Goal: Information Seeking & Learning: Find specific fact

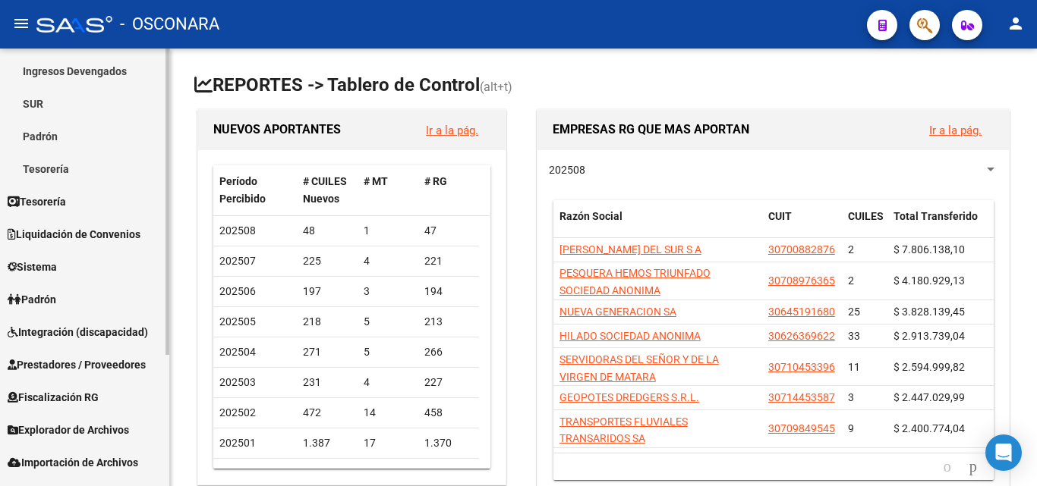
scroll to position [152, 0]
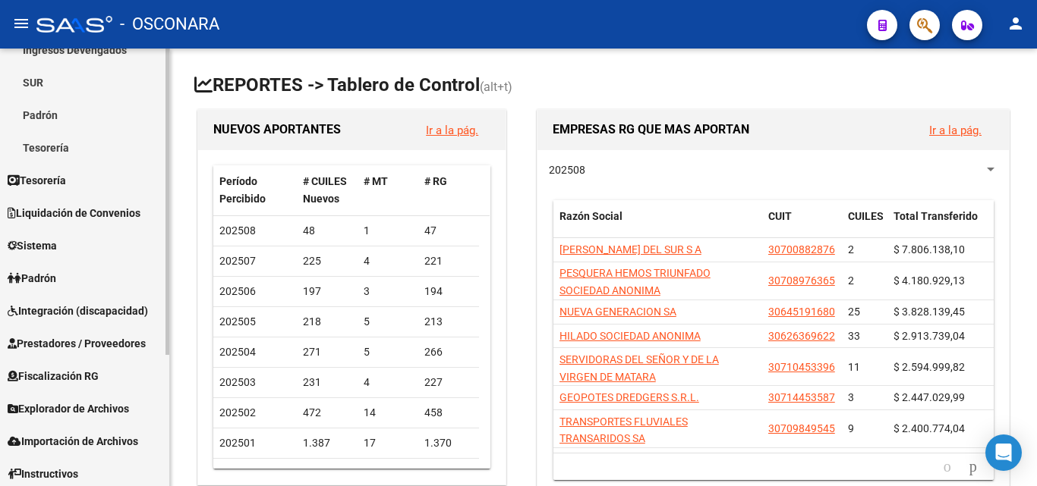
click at [116, 306] on span "Integración (discapacidad)" at bounding box center [78, 311] width 140 height 17
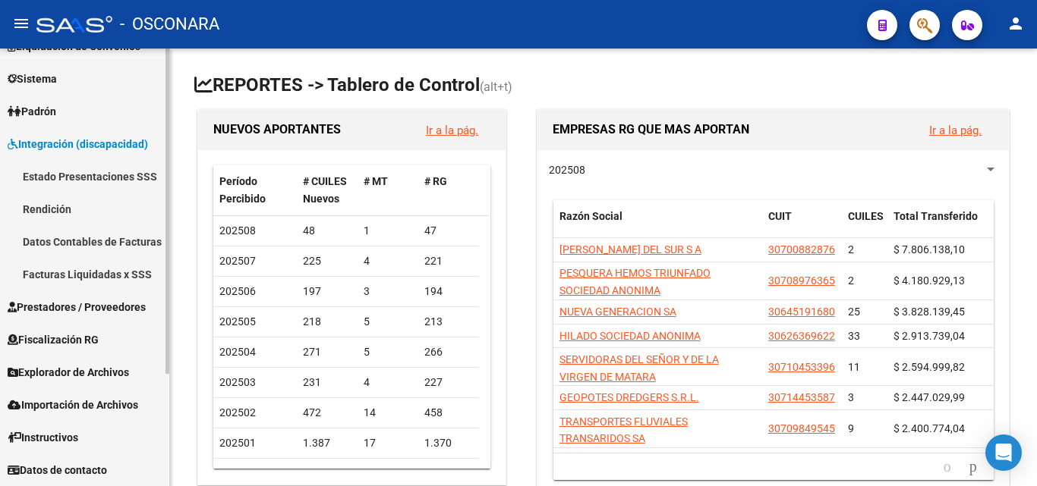
scroll to position [123, 0]
click at [52, 194] on link "Rendición" at bounding box center [84, 209] width 169 height 33
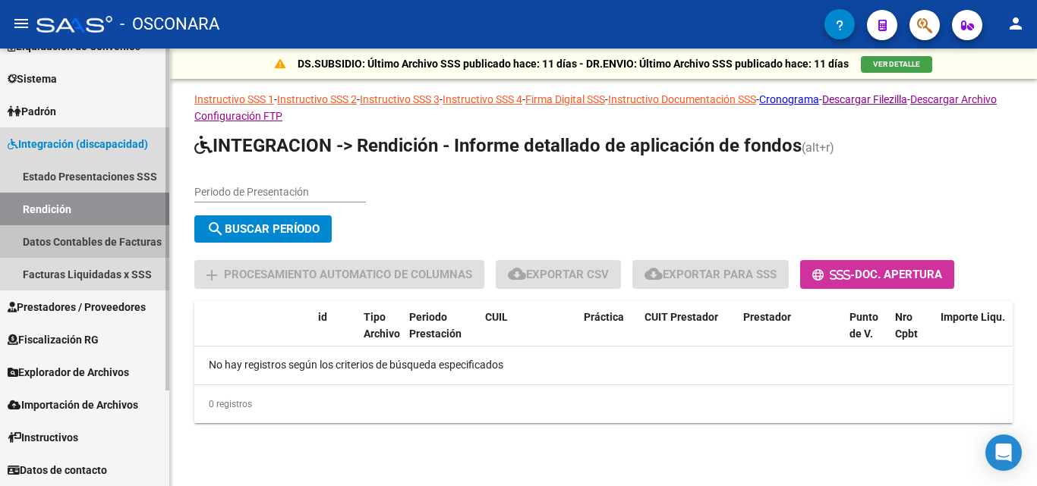
click at [110, 244] on link "Datos Contables de Facturas" at bounding box center [84, 241] width 169 height 33
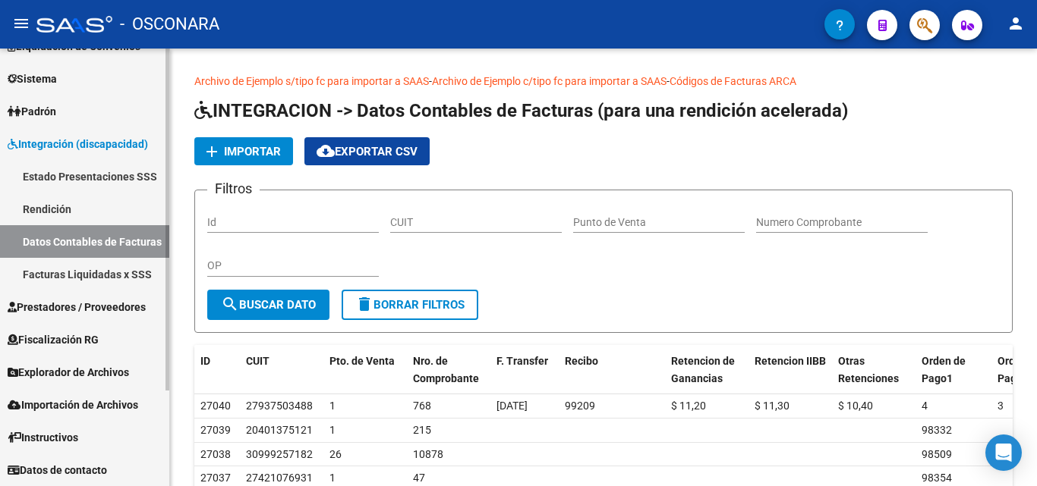
click at [83, 307] on span "Prestadores / Proveedores" at bounding box center [77, 307] width 138 height 17
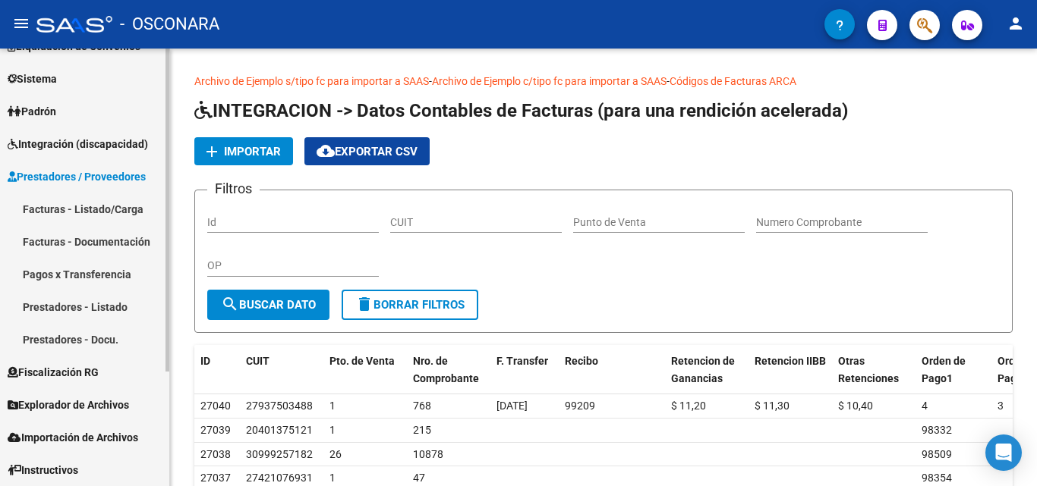
scroll to position [156, 0]
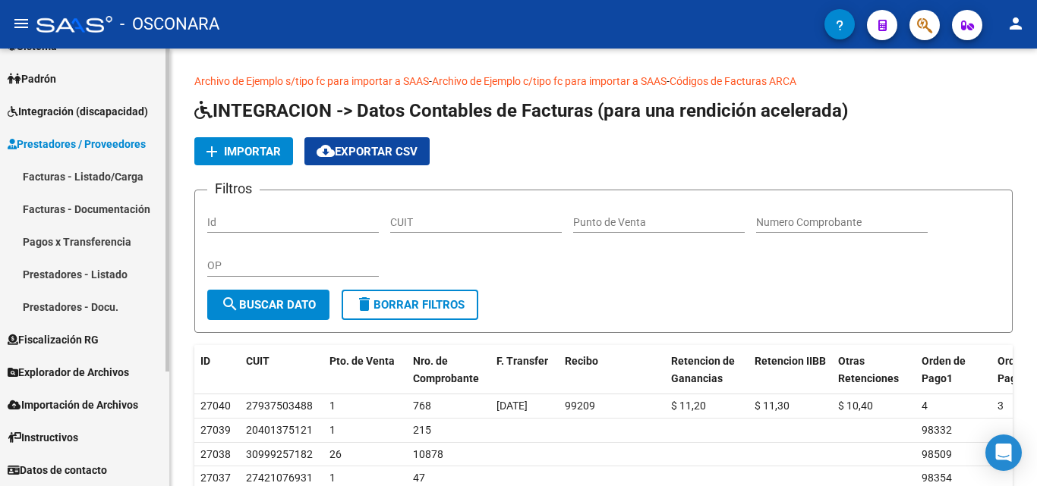
click at [102, 244] on link "Pagos x Transferencia" at bounding box center [84, 241] width 169 height 33
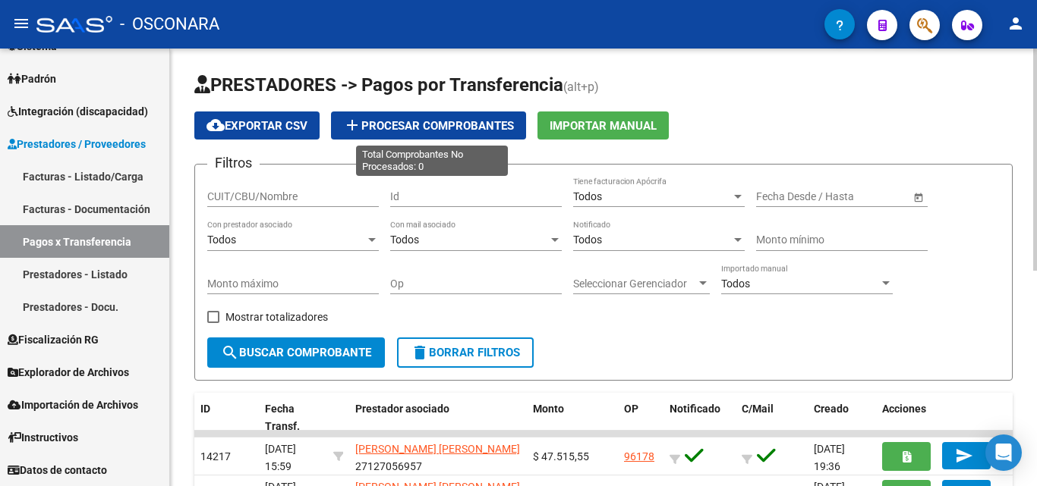
click at [420, 128] on span "add Procesar Comprobantes" at bounding box center [428, 126] width 171 height 14
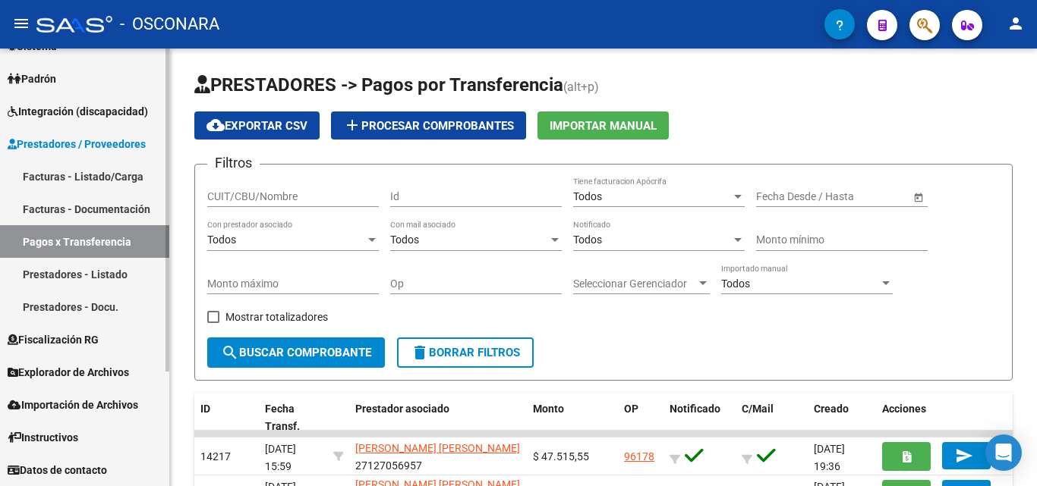
click at [59, 342] on span "Fiscalización RG" at bounding box center [53, 340] width 91 height 17
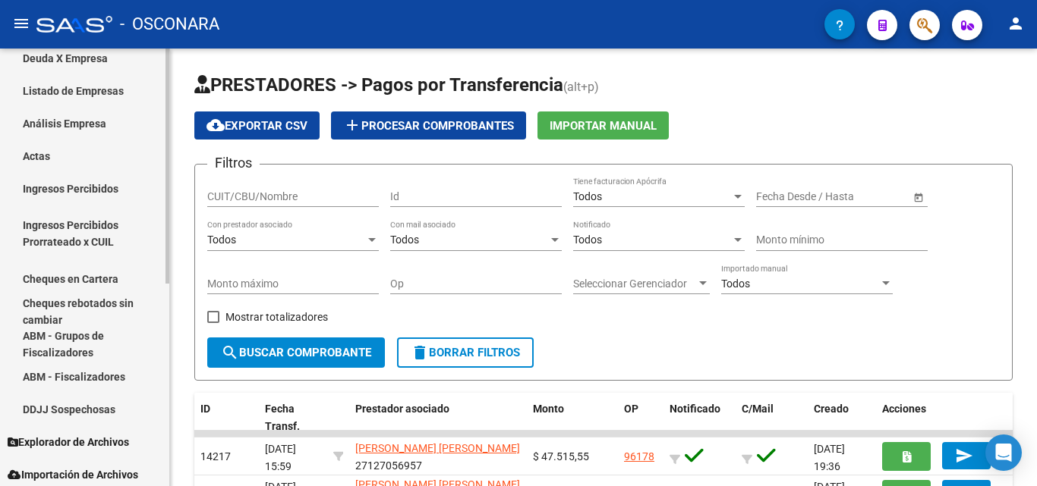
scroll to position [376, 0]
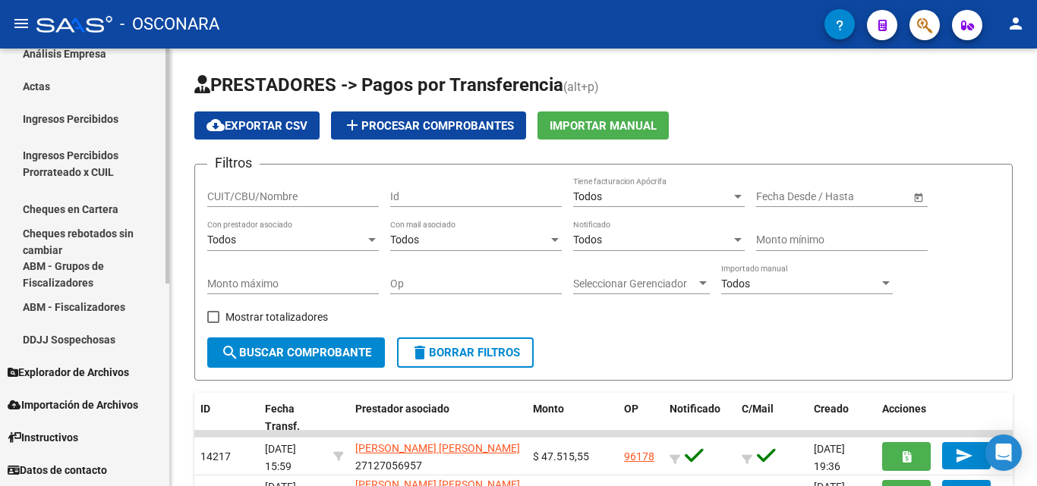
click at [101, 406] on span "Importación de Archivos" at bounding box center [73, 405] width 131 height 17
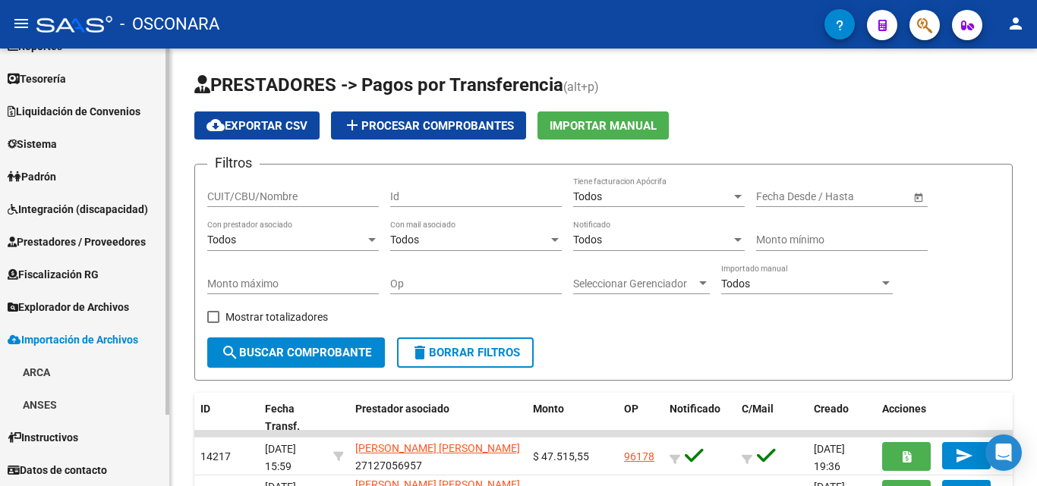
scroll to position [58, 0]
click at [54, 376] on link "ARCA" at bounding box center [84, 372] width 169 height 33
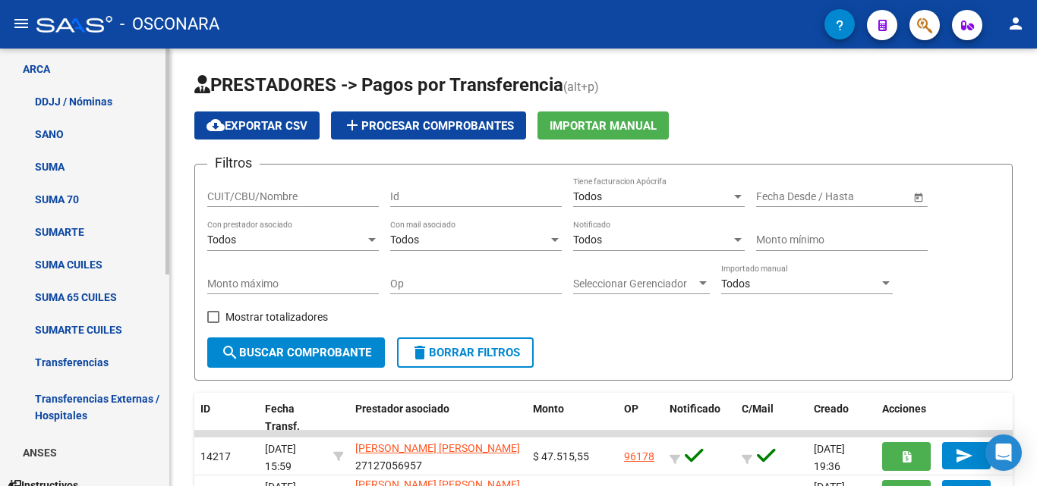
scroll to position [409, 0]
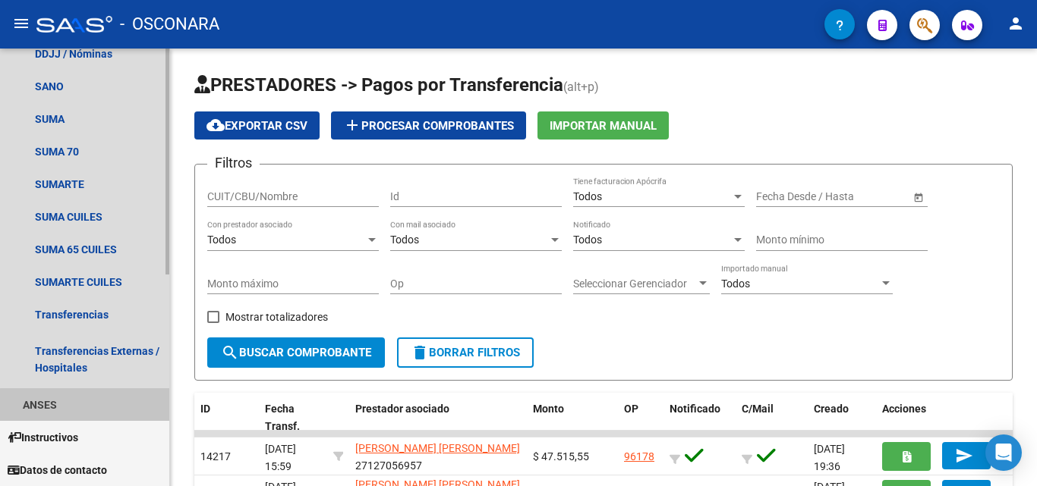
click at [85, 411] on link "ANSES" at bounding box center [84, 405] width 169 height 33
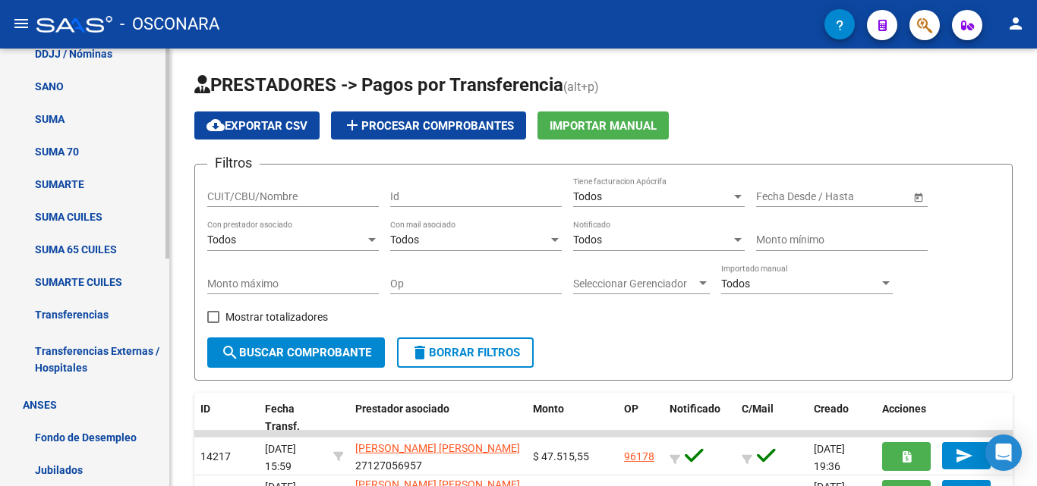
scroll to position [474, 0]
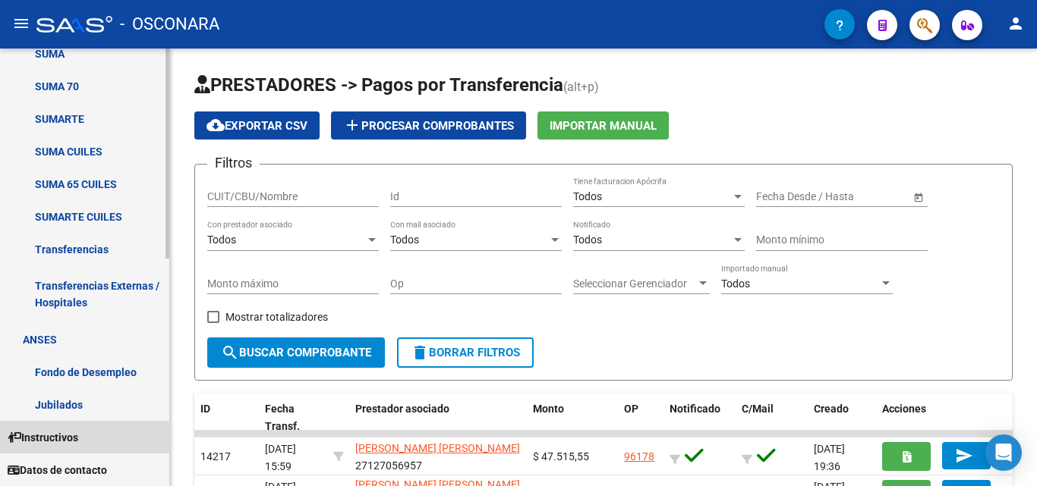
click at [36, 444] on span "Instructivos" at bounding box center [43, 438] width 71 height 17
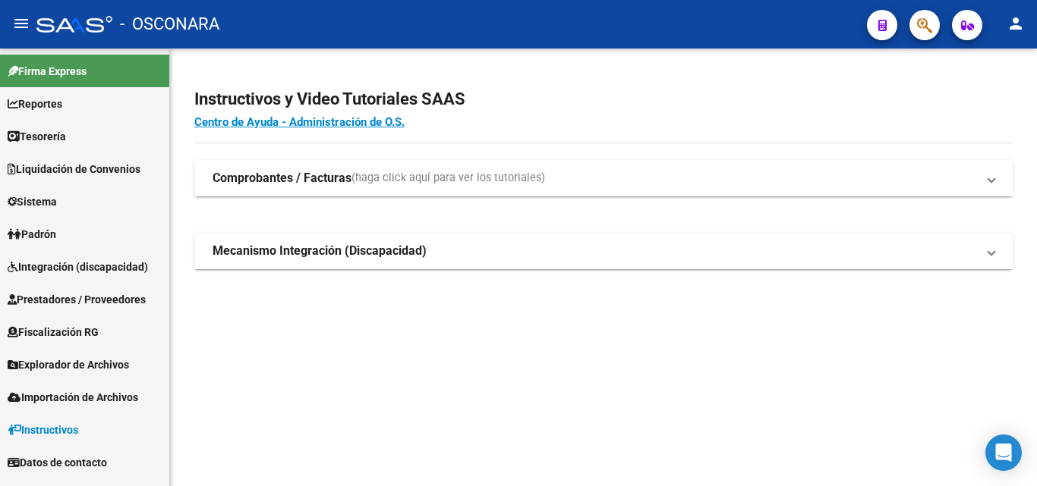
click at [285, 184] on strong "Comprobantes / Facturas" at bounding box center [282, 178] width 139 height 17
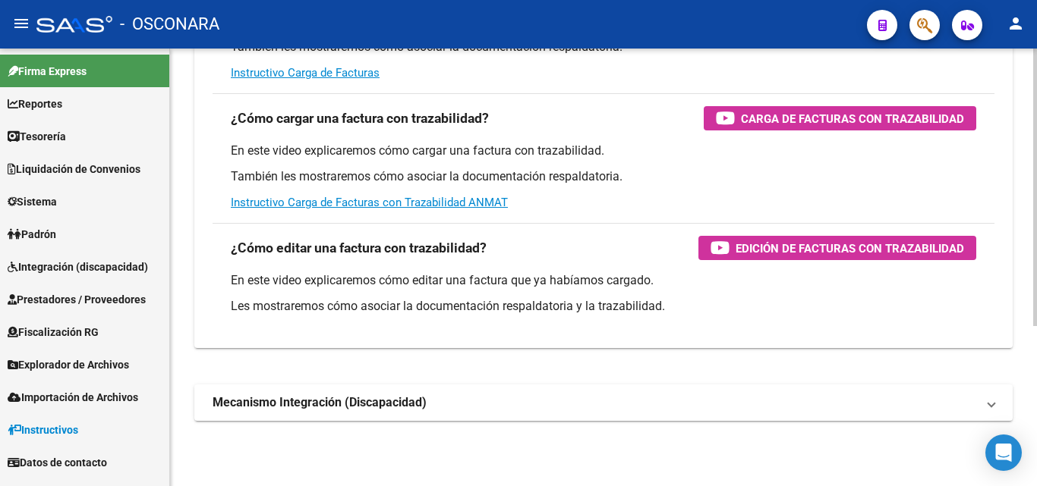
scroll to position [252, 0]
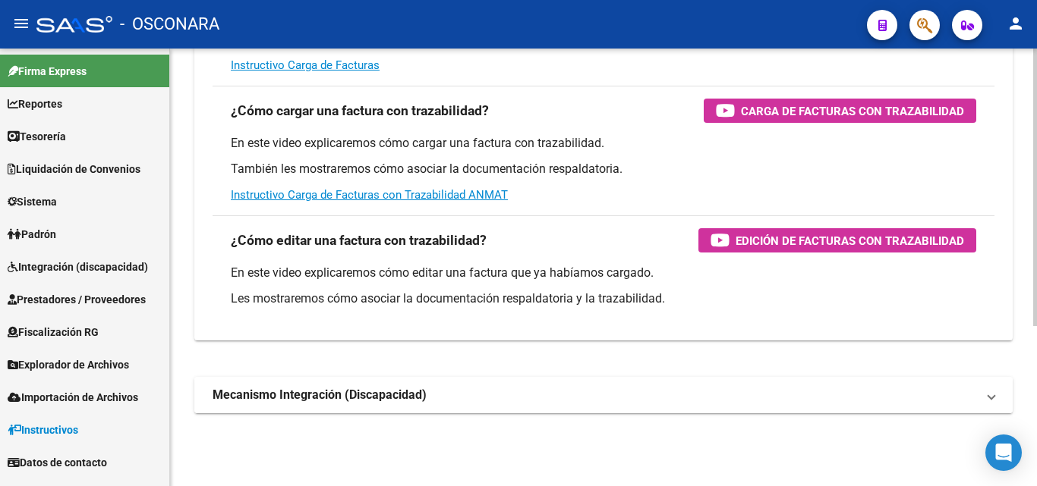
click at [306, 399] on strong "Mecanismo Integración (Discapacidad)" at bounding box center [320, 395] width 214 height 17
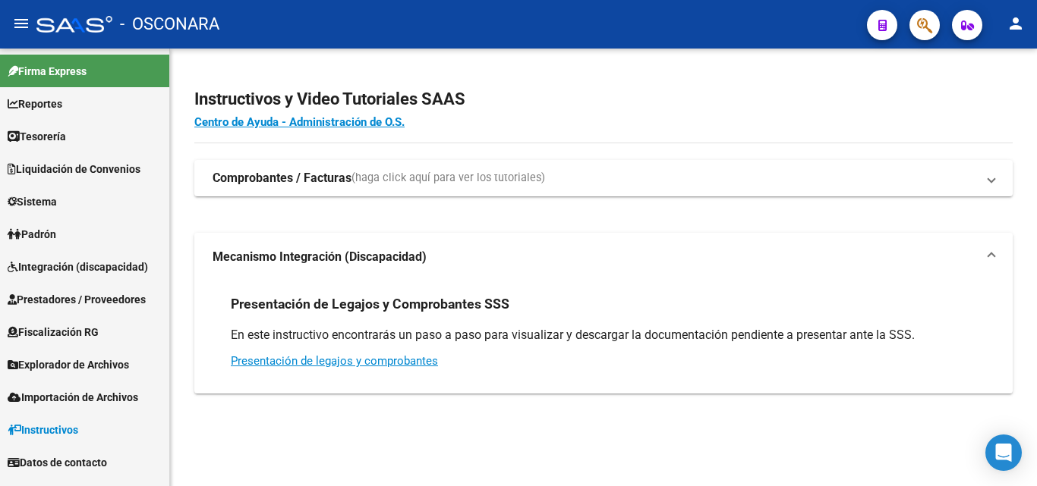
scroll to position [0, 0]
click at [98, 370] on span "Explorador de Archivos" at bounding box center [68, 365] width 121 height 17
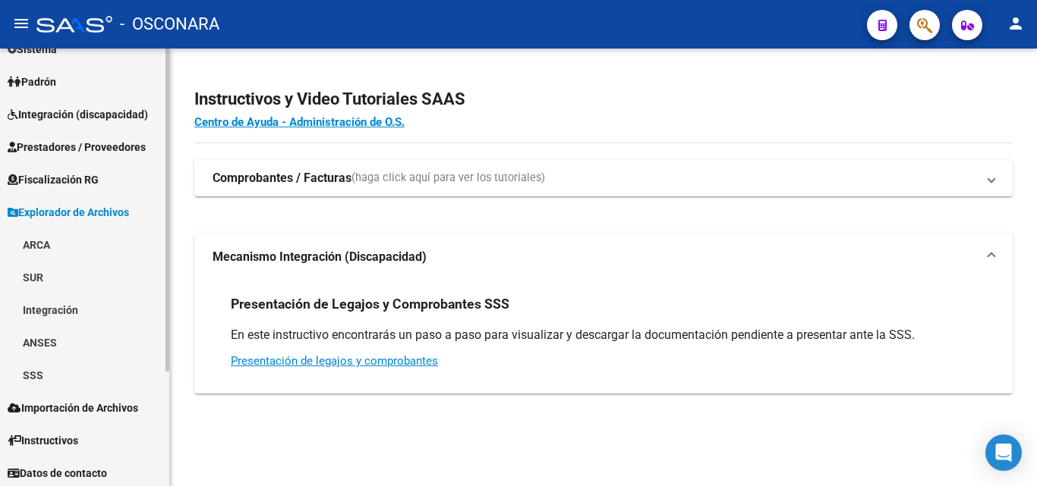
scroll to position [156, 0]
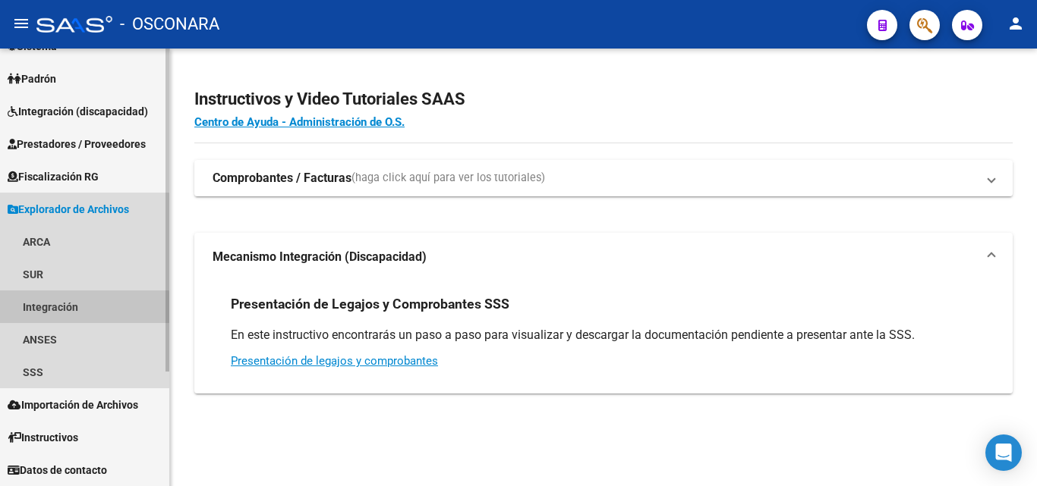
click at [83, 308] on link "Integración" at bounding box center [84, 307] width 169 height 33
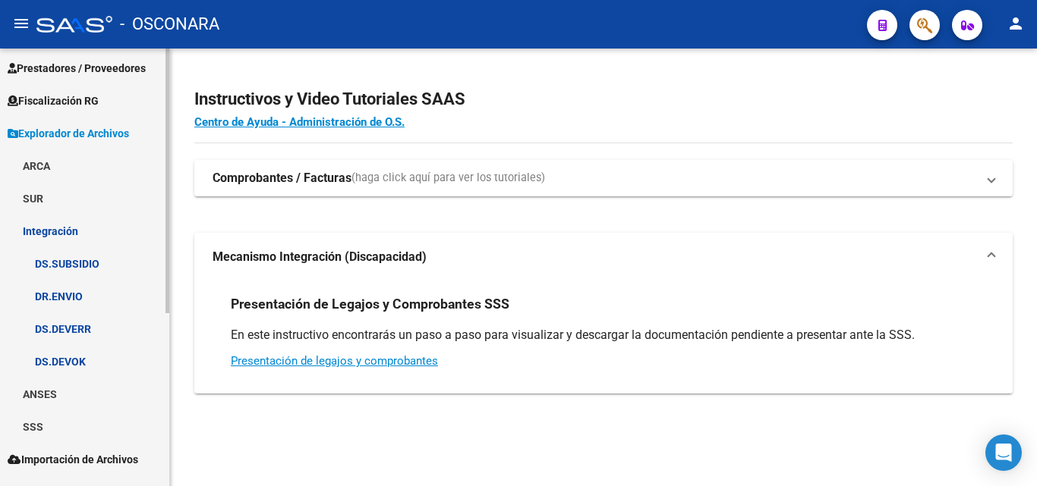
scroll to position [286, 0]
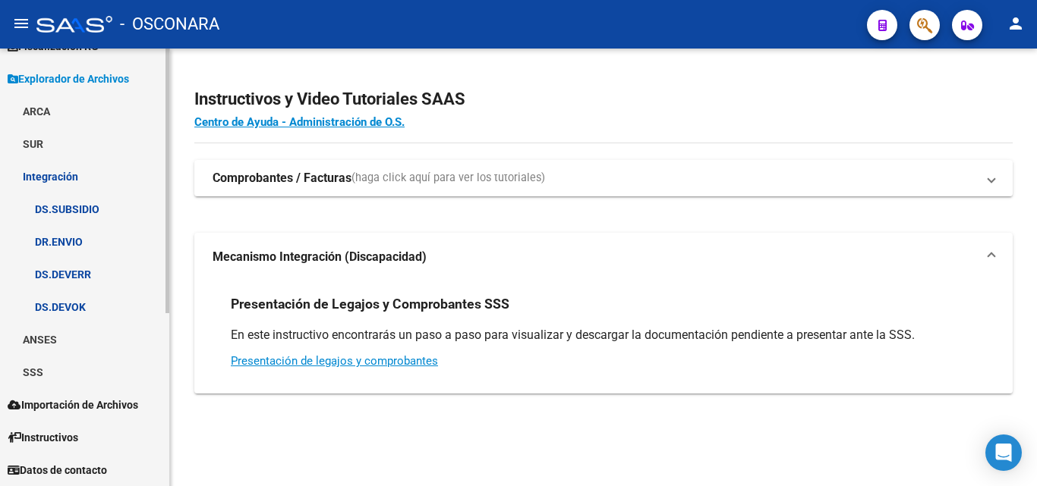
click at [65, 427] on link "Instructivos" at bounding box center [84, 437] width 169 height 33
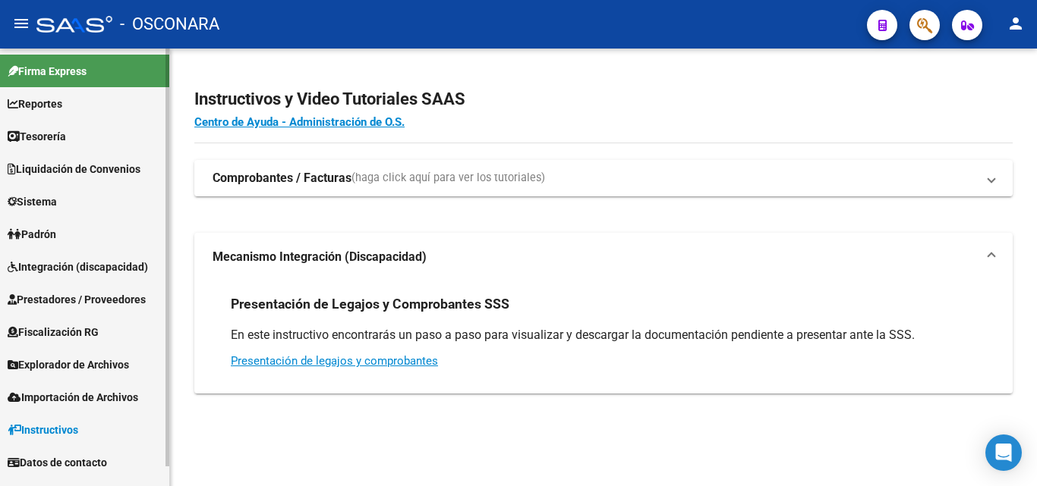
scroll to position [0, 0]
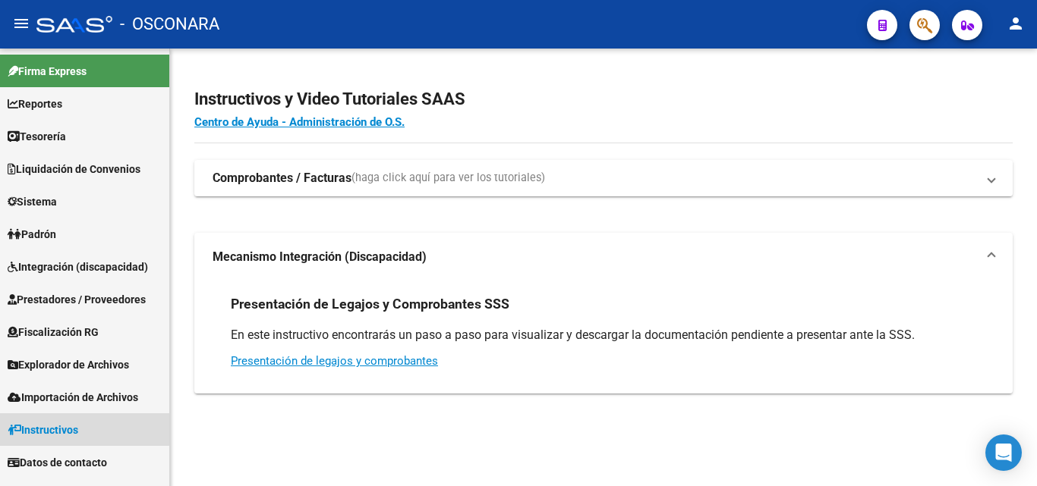
click at [54, 420] on link "Instructivos" at bounding box center [84, 430] width 169 height 33
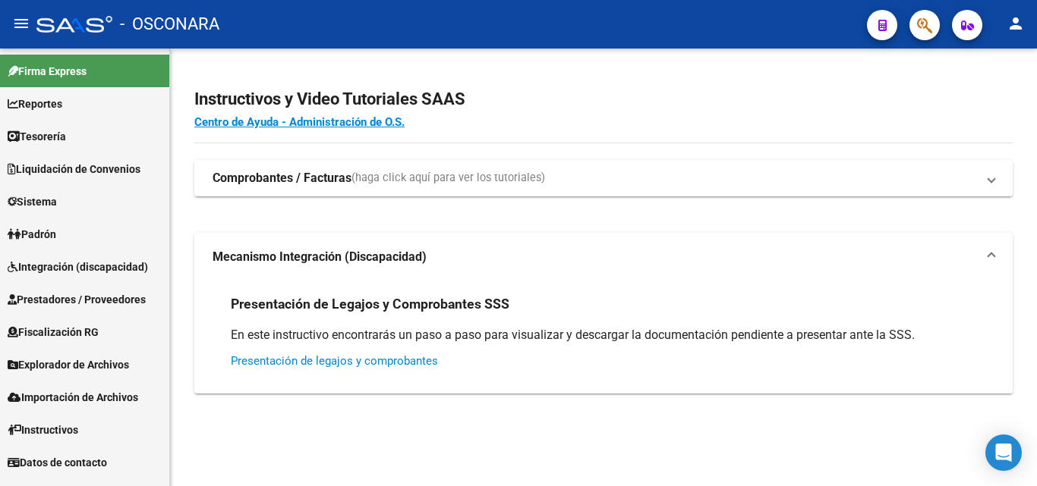
click at [328, 358] on link "Presentación de legajos y comprobantes" at bounding box center [334, 361] width 207 height 14
click at [118, 272] on span "Integración (discapacidad)" at bounding box center [78, 267] width 140 height 17
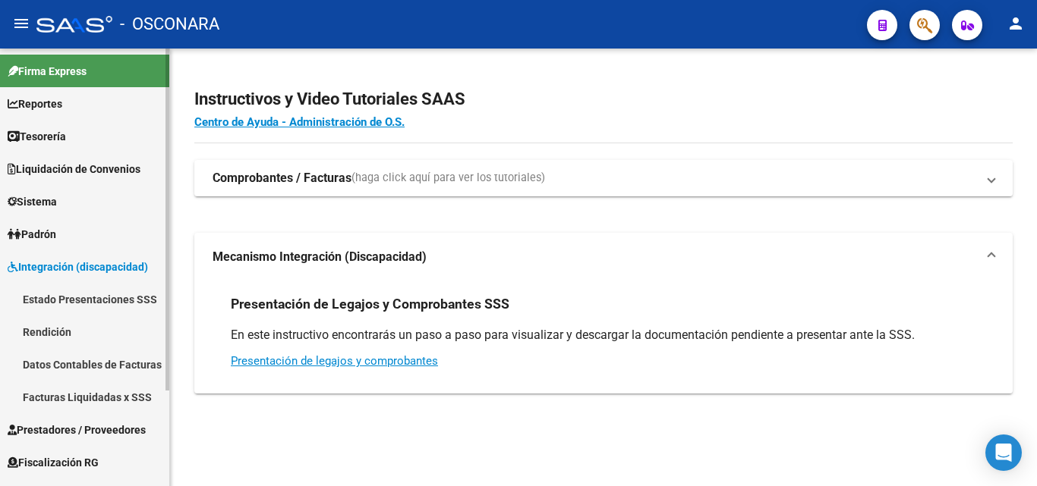
click at [71, 329] on link "Rendición" at bounding box center [84, 332] width 169 height 33
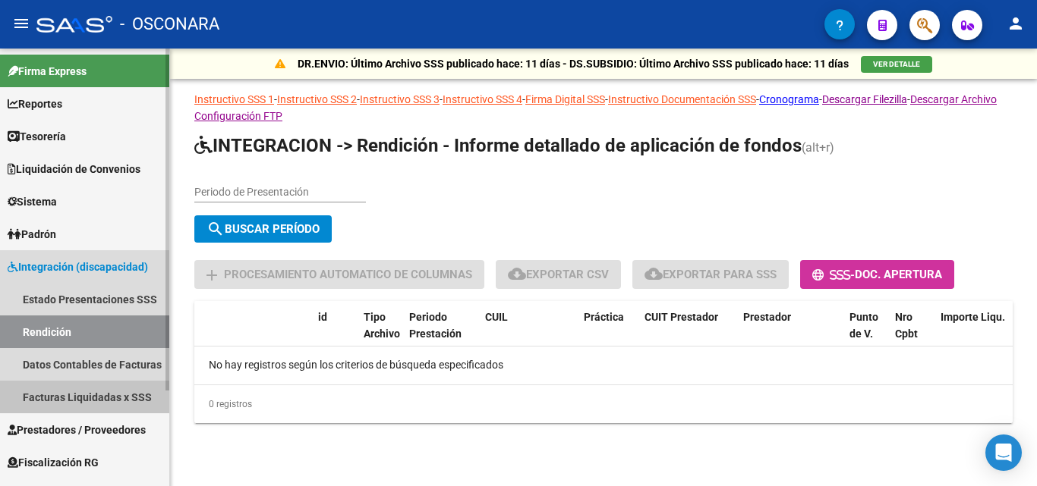
click at [89, 392] on link "Facturas Liquidadas x SSS" at bounding box center [84, 397] width 169 height 33
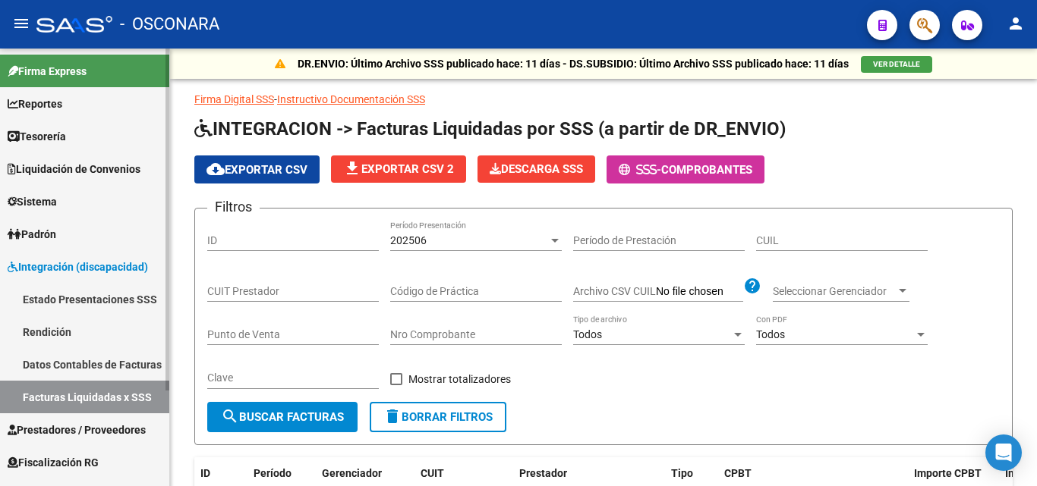
click at [97, 367] on link "Datos Contables de Facturas" at bounding box center [84, 364] width 169 height 33
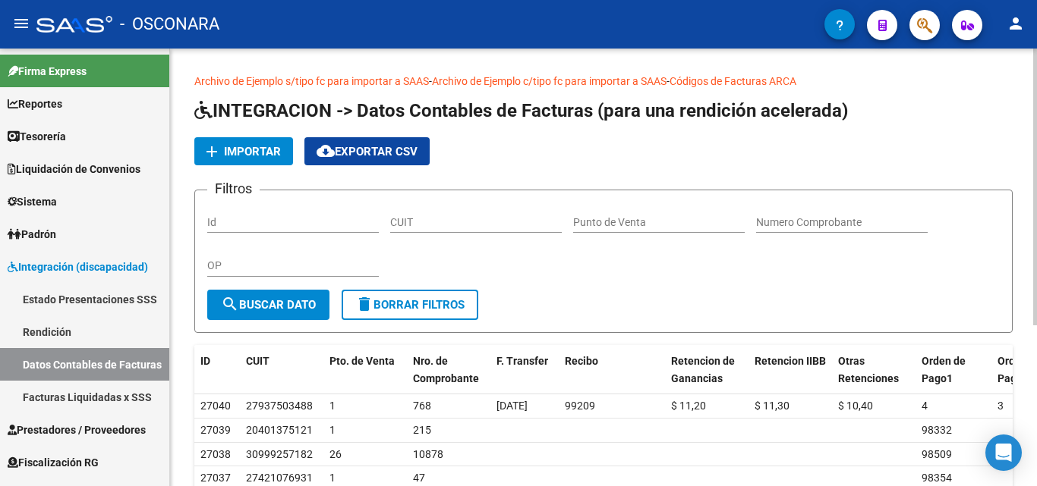
click at [740, 82] on link "Códigos de Facturas ARCA" at bounding box center [732, 81] width 127 height 12
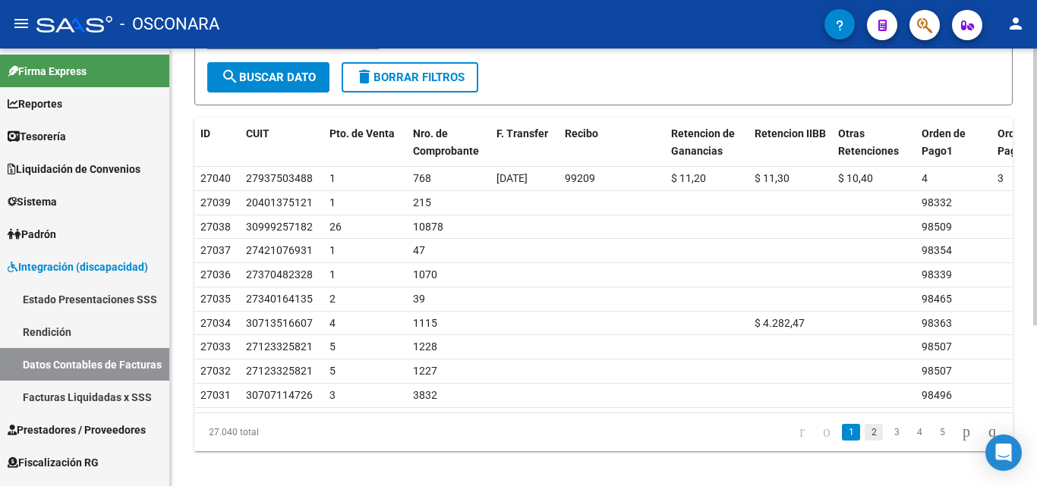
click at [864, 441] on link "2" at bounding box center [873, 432] width 18 height 17
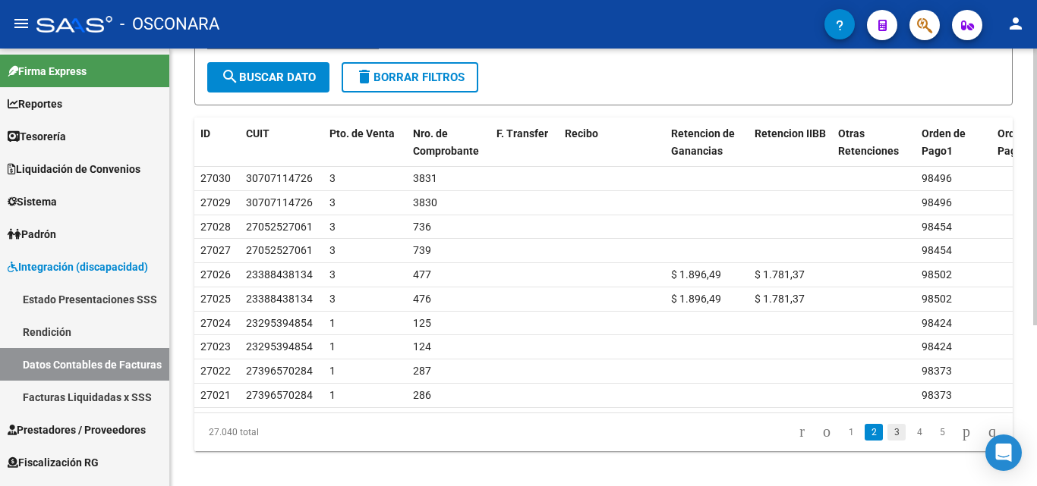
click at [887, 441] on link "3" at bounding box center [896, 432] width 18 height 17
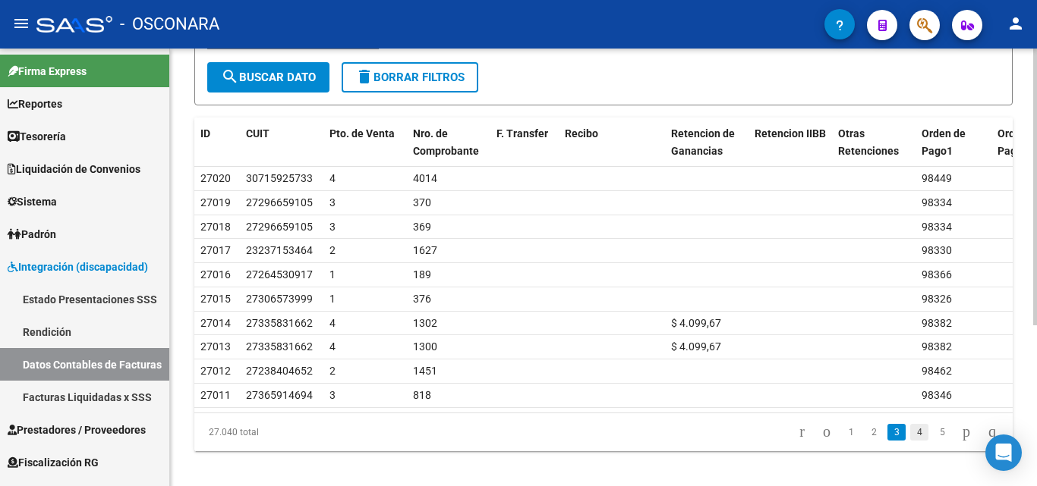
click at [910, 441] on link "4" at bounding box center [919, 432] width 18 height 17
click at [933, 441] on link "6" at bounding box center [942, 432] width 18 height 17
click at [960, 441] on icon "go to next page" at bounding box center [966, 432] width 12 height 18
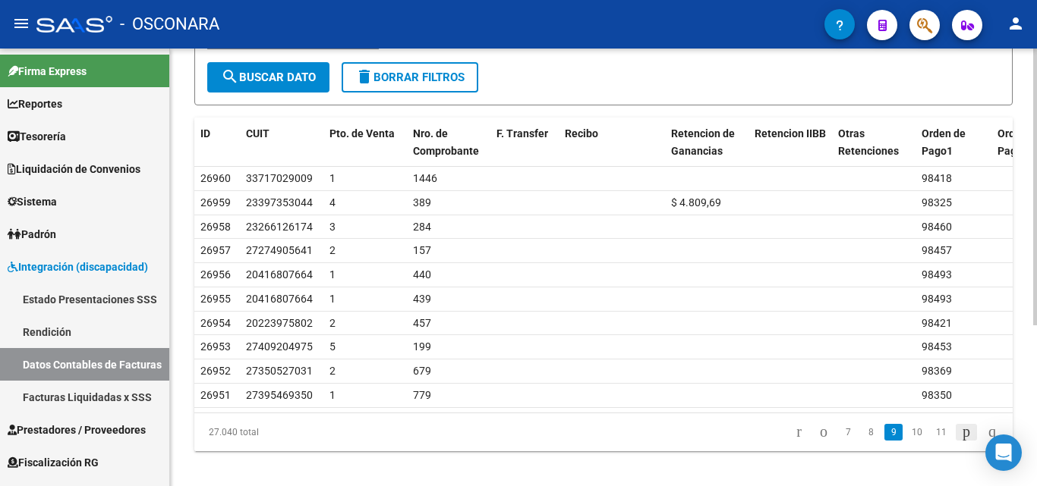
click at [960, 441] on icon "go to next page" at bounding box center [966, 432] width 12 height 18
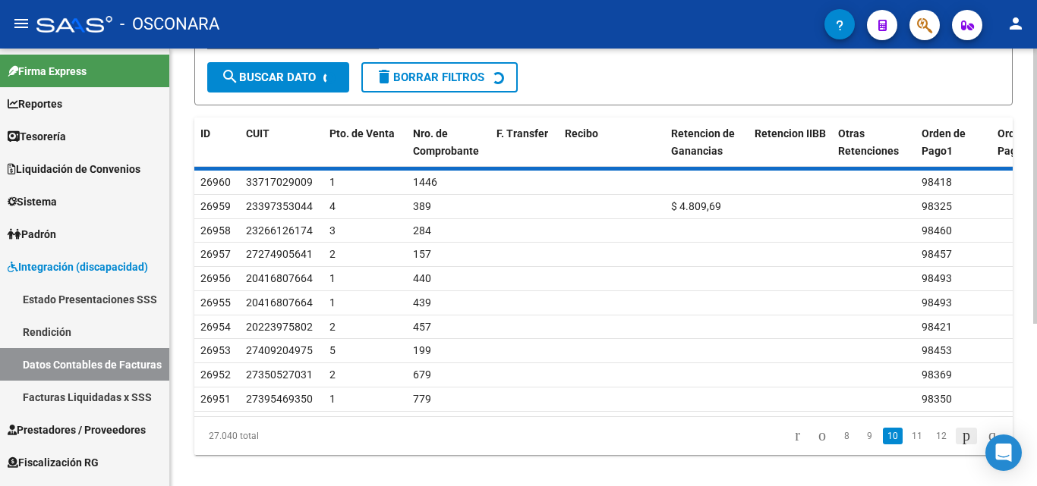
click at [956, 452] on div "27.040 total 8 9 10 11 12" at bounding box center [603, 436] width 818 height 38
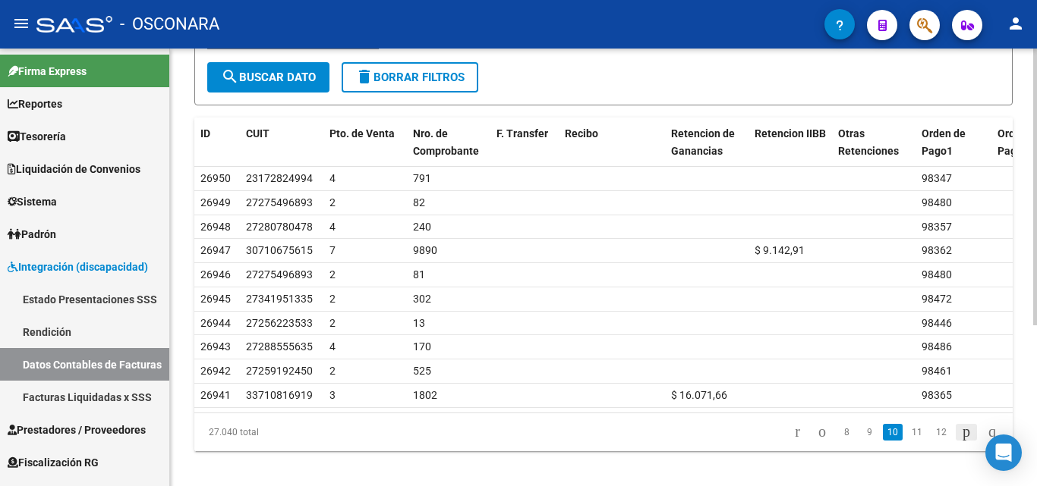
click at [960, 441] on icon "go to next page" at bounding box center [966, 432] width 12 height 18
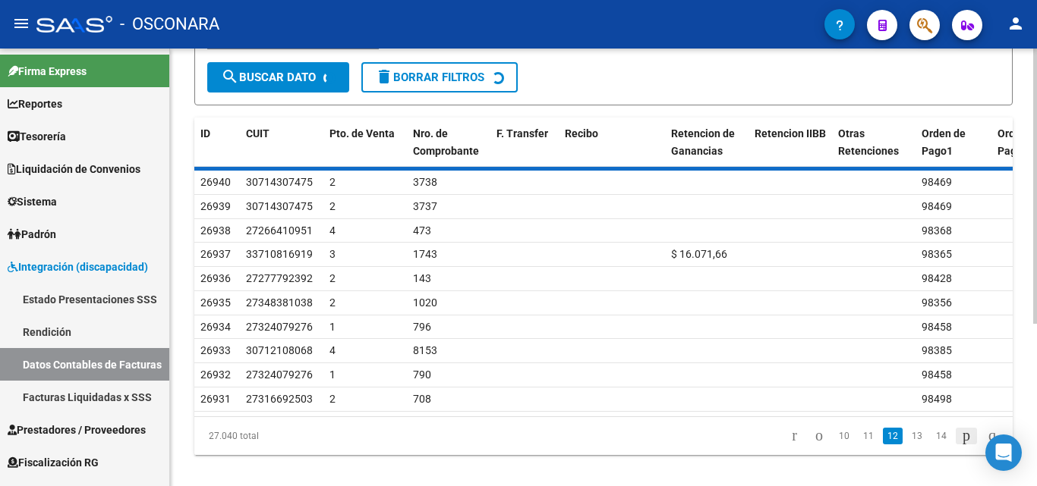
click at [957, 452] on div "27.040 total 10 11 12 13 14" at bounding box center [603, 436] width 818 height 38
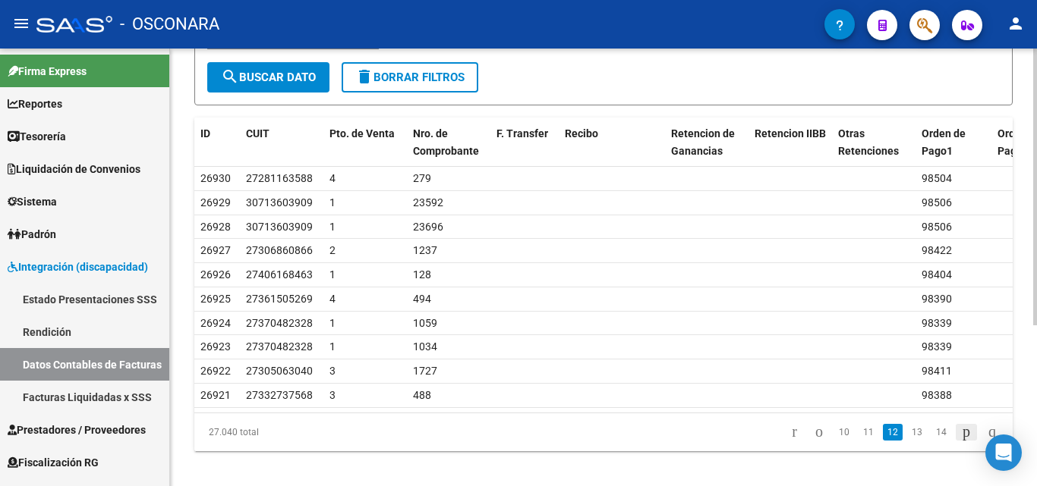
click at [960, 441] on icon "go to next page" at bounding box center [966, 432] width 12 height 18
click at [986, 441] on icon "go to last page" at bounding box center [992, 432] width 12 height 18
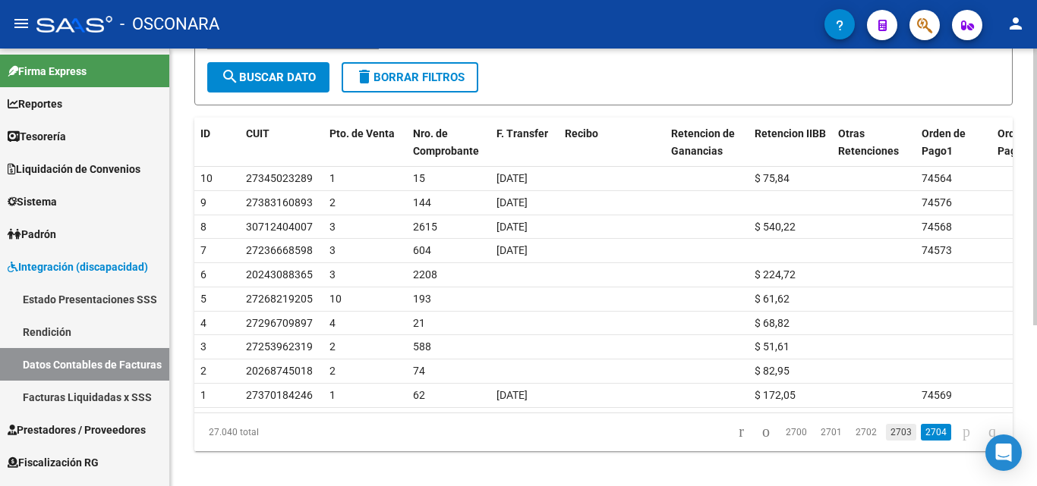
click at [897, 441] on link "2703" at bounding box center [901, 432] width 30 height 17
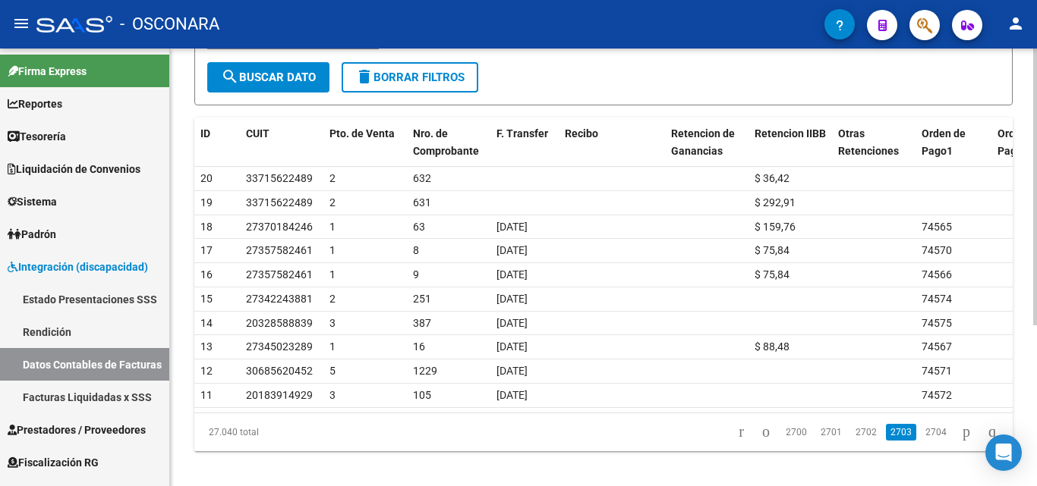
click at [816, 441] on link "2701" at bounding box center [831, 432] width 30 height 17
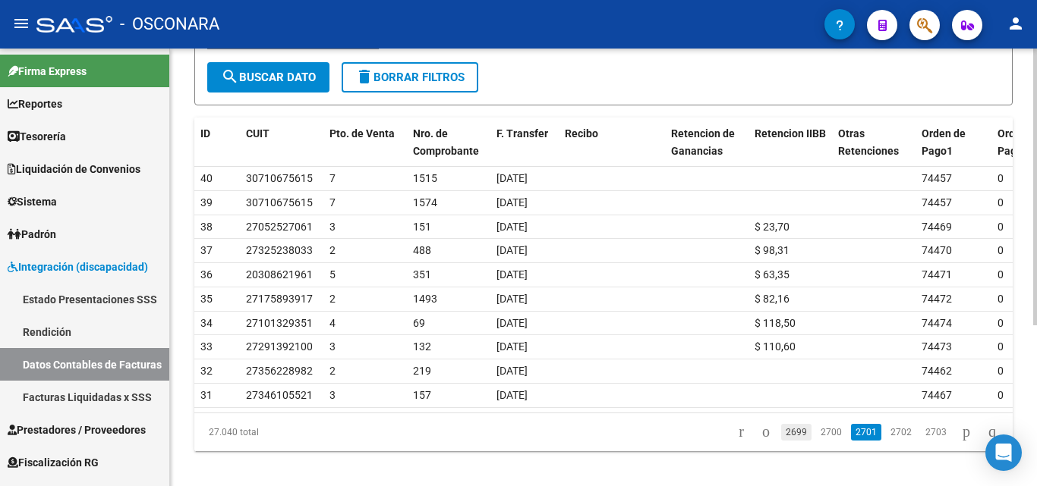
click at [781, 441] on link "2699" at bounding box center [796, 432] width 30 height 17
click at [781, 441] on link "2697" at bounding box center [796, 432] width 30 height 17
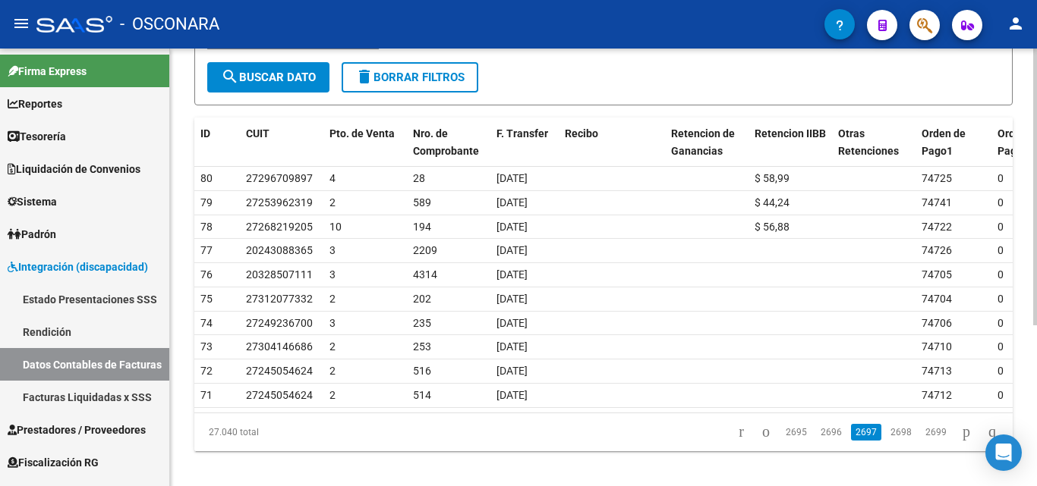
click at [781, 441] on link "2695" at bounding box center [796, 432] width 30 height 17
click at [781, 441] on link "2693" at bounding box center [796, 432] width 30 height 17
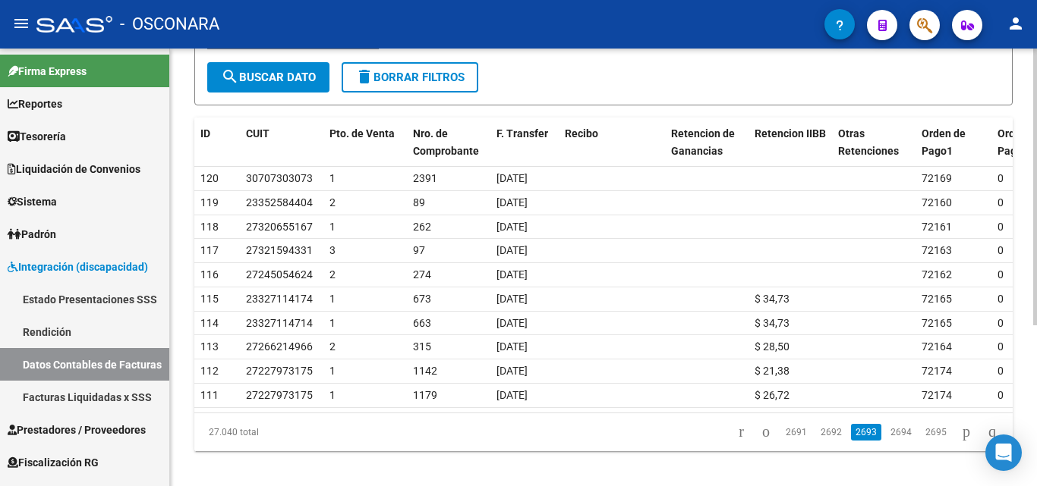
click at [781, 441] on link "2691" at bounding box center [796, 432] width 30 height 17
click at [781, 441] on link "2689" at bounding box center [796, 432] width 30 height 17
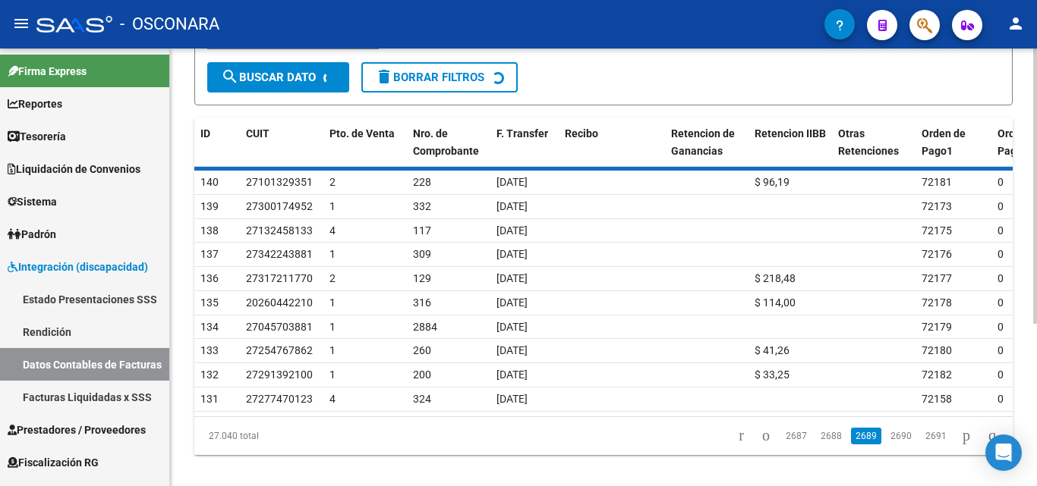
click at [781, 445] on link "2687" at bounding box center [796, 436] width 30 height 17
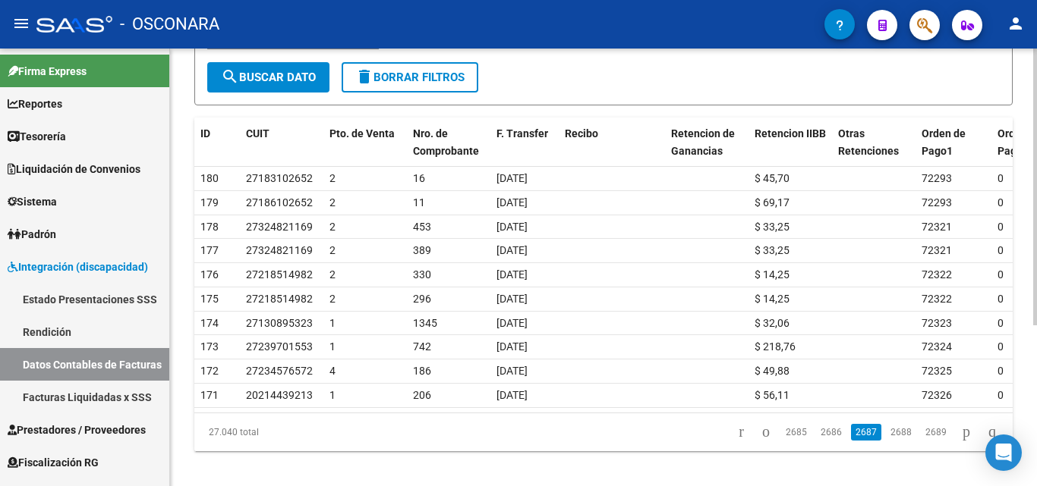
click at [781, 441] on link "2685" at bounding box center [796, 432] width 30 height 17
click at [781, 441] on link "2683" at bounding box center [796, 432] width 30 height 17
click at [781, 441] on link "2681" at bounding box center [796, 432] width 30 height 17
click at [781, 441] on link "2679" at bounding box center [796, 432] width 30 height 17
click at [781, 441] on link "2677" at bounding box center [796, 432] width 30 height 17
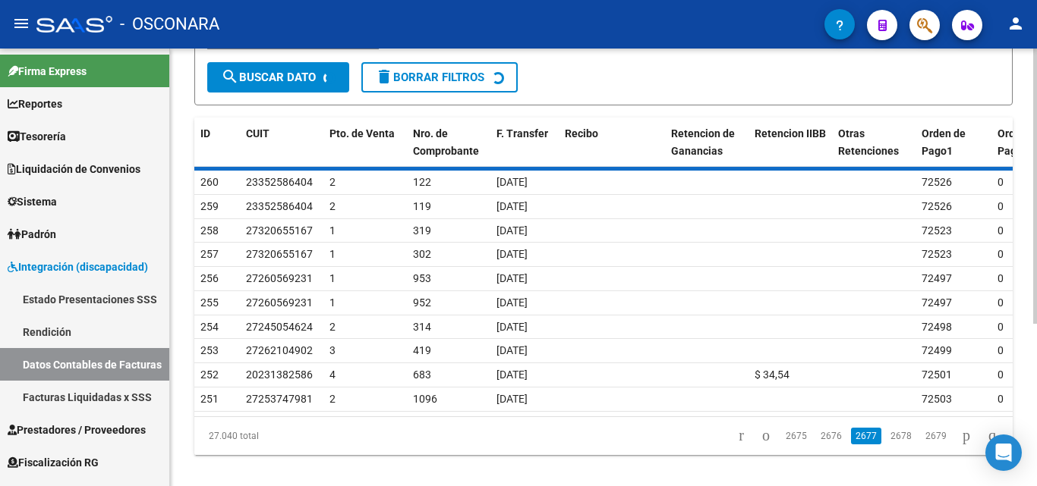
click at [781, 445] on link "2675" at bounding box center [796, 436] width 30 height 17
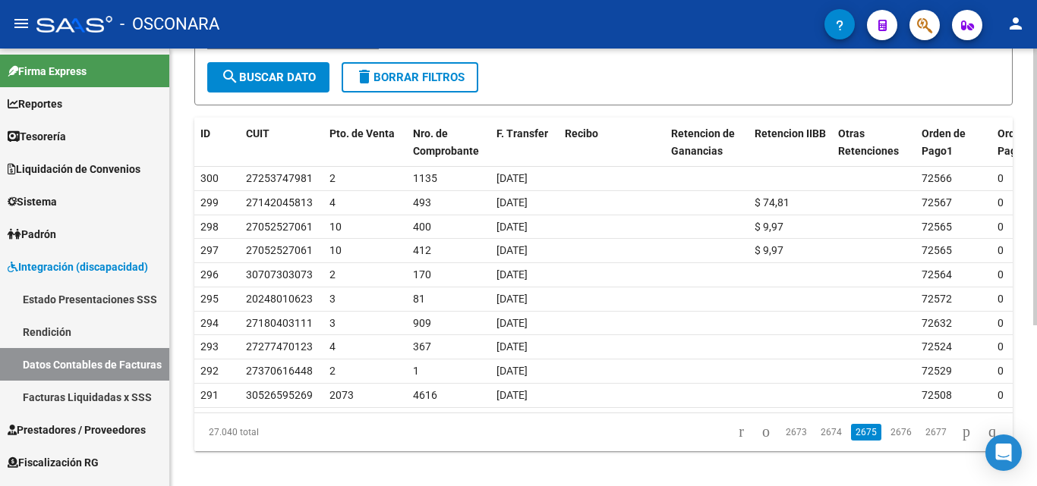
click at [781, 441] on link "2673" at bounding box center [796, 432] width 30 height 17
click at [781, 441] on link "2671" at bounding box center [796, 432] width 30 height 17
click at [781, 441] on link "2669" at bounding box center [796, 432] width 30 height 17
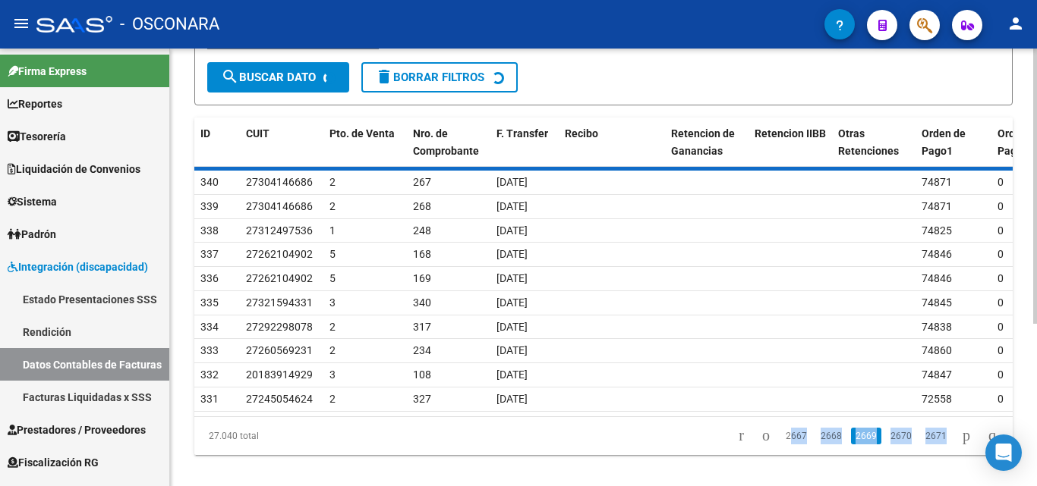
click at [780, 452] on div "27.040 total 2667 2668 2669 2670 2671" at bounding box center [603, 436] width 818 height 38
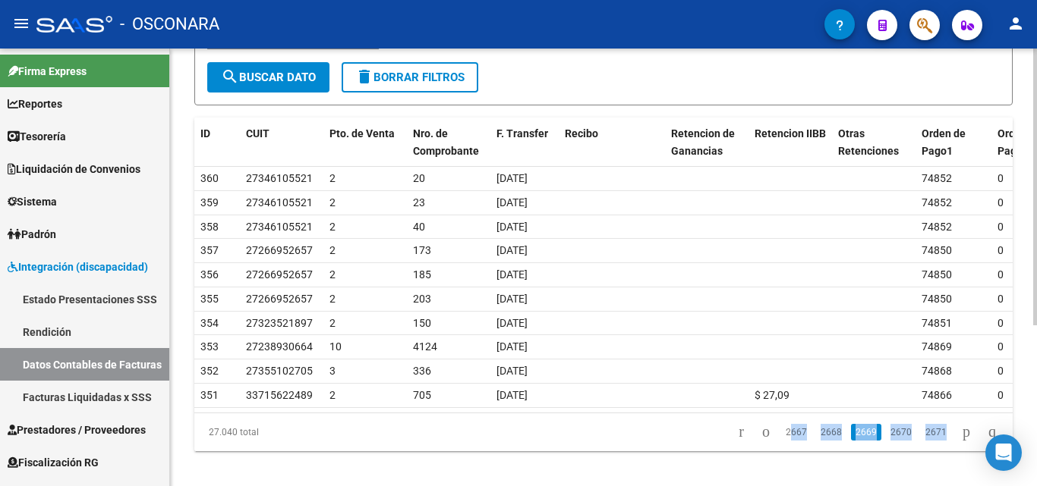
click at [781, 441] on link "2667" at bounding box center [796, 432] width 30 height 17
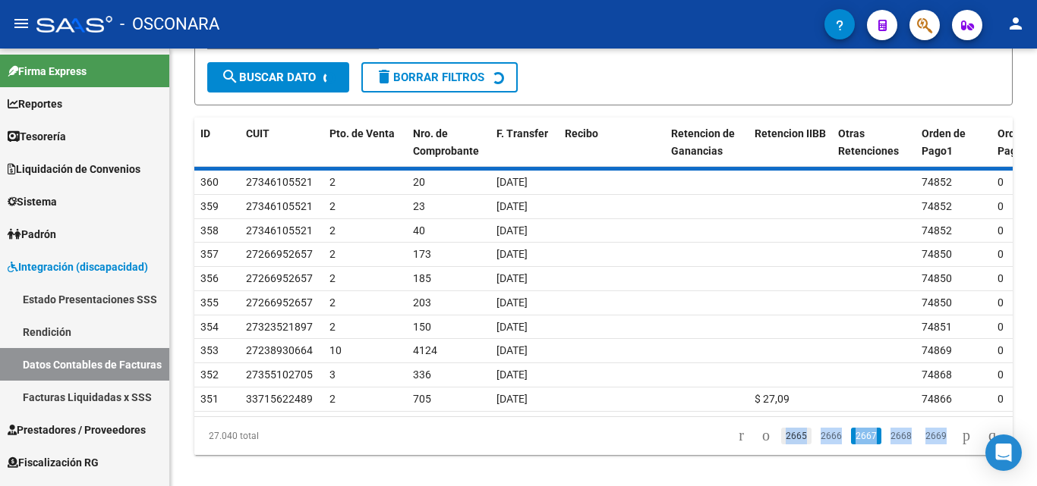
click at [781, 449] on div "27.040 total 2665 2666 2667 2668 2669" at bounding box center [603, 436] width 818 height 38
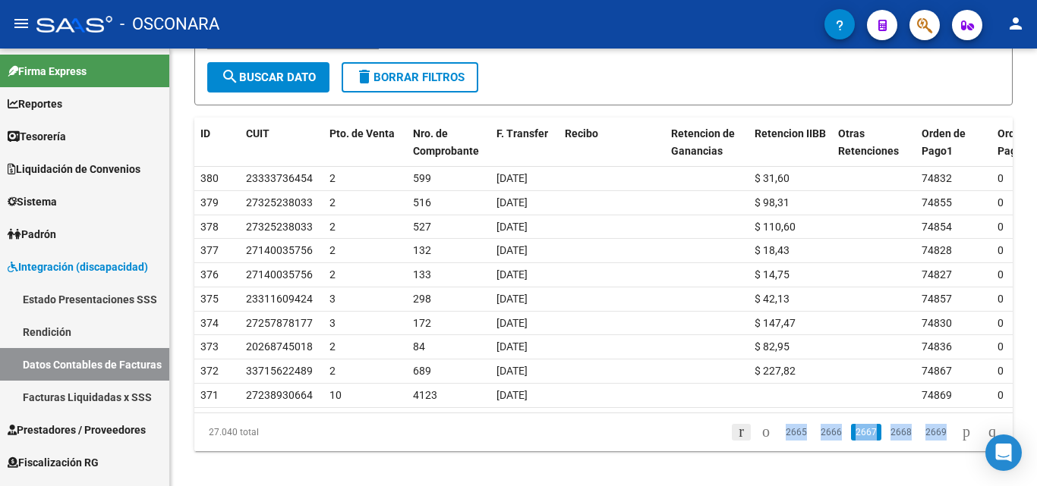
click at [736, 441] on icon "go to first page" at bounding box center [741, 432] width 10 height 18
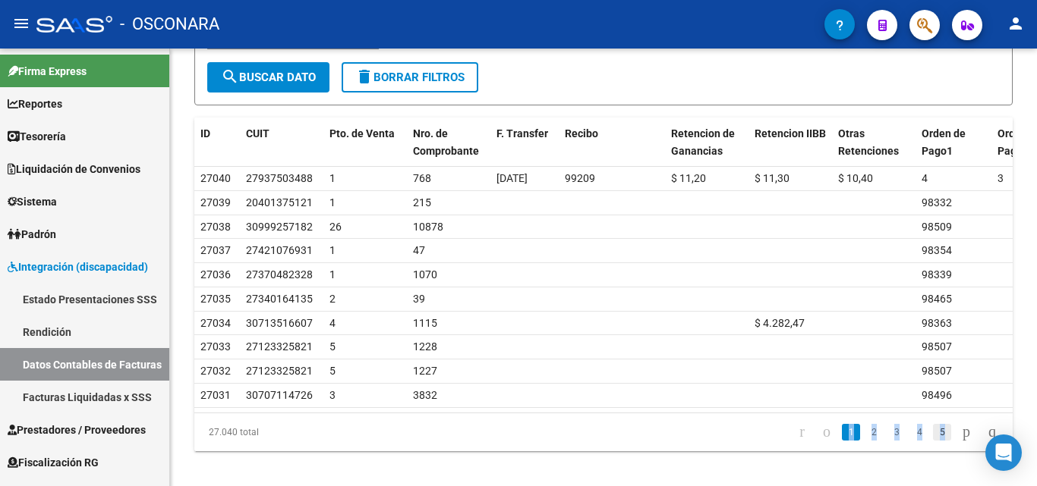
click at [933, 441] on link "5" at bounding box center [942, 432] width 18 height 17
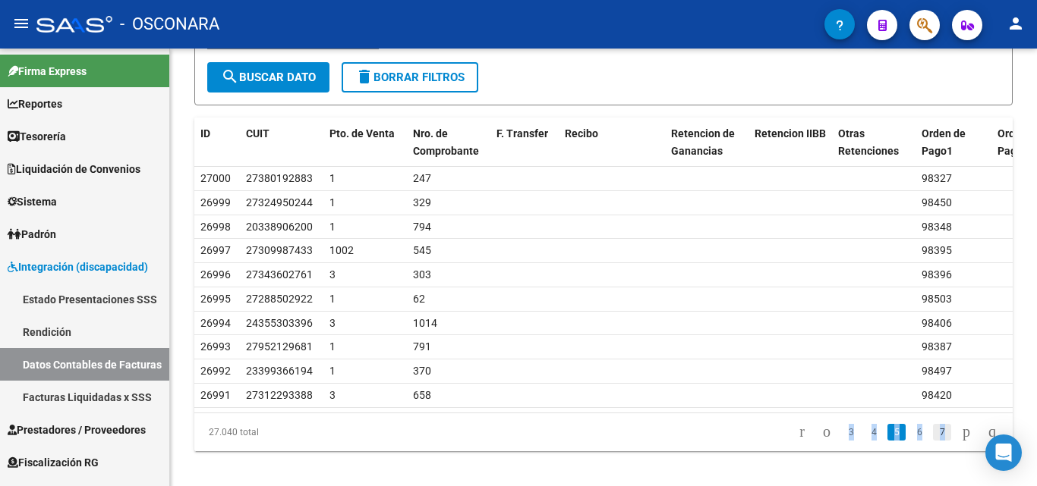
click at [933, 441] on link "7" at bounding box center [942, 432] width 18 height 17
click at [933, 441] on link "9" at bounding box center [942, 432] width 18 height 17
click at [931, 441] on link "11" at bounding box center [941, 432] width 20 height 17
click at [931, 441] on link "13" at bounding box center [941, 432] width 20 height 17
click at [931, 441] on link "15" at bounding box center [941, 432] width 20 height 17
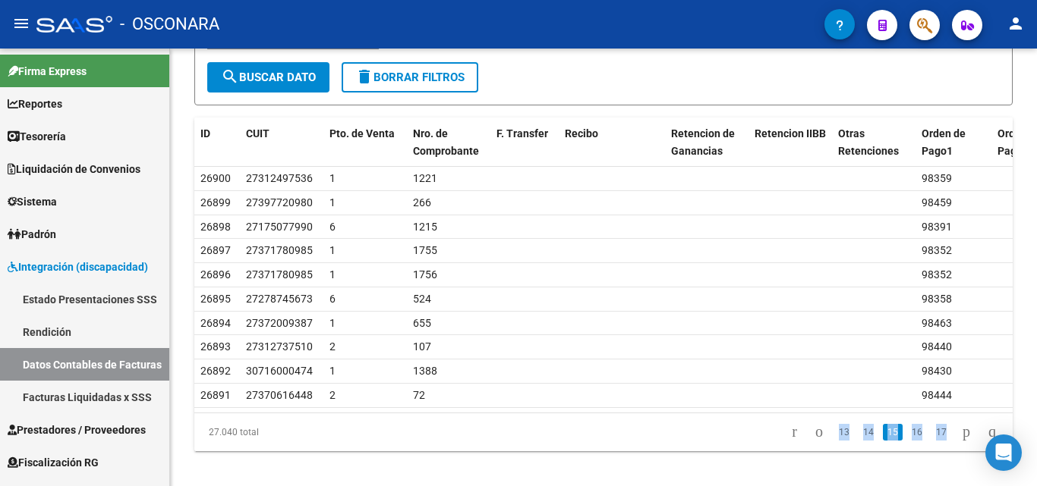
click at [931, 441] on link "17" at bounding box center [941, 432] width 20 height 17
click at [931, 441] on link "19" at bounding box center [941, 432] width 20 height 17
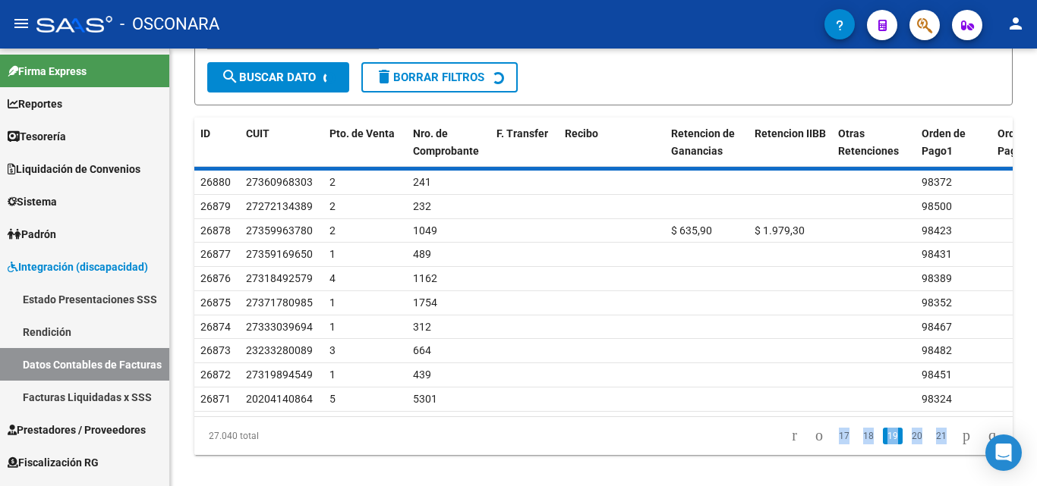
click at [931, 445] on link "21" at bounding box center [941, 436] width 20 height 17
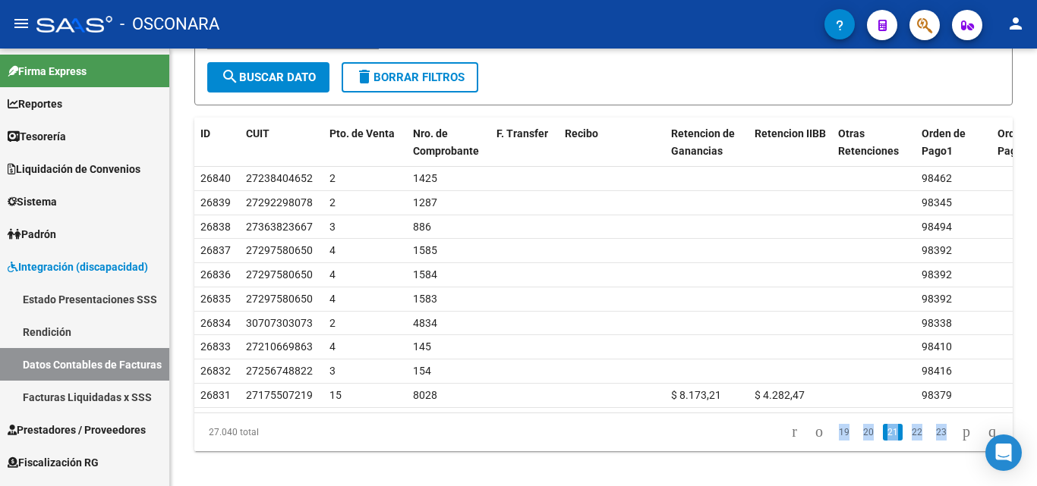
click at [931, 441] on link "23" at bounding box center [941, 432] width 20 height 17
click at [931, 441] on link "25" at bounding box center [941, 432] width 20 height 17
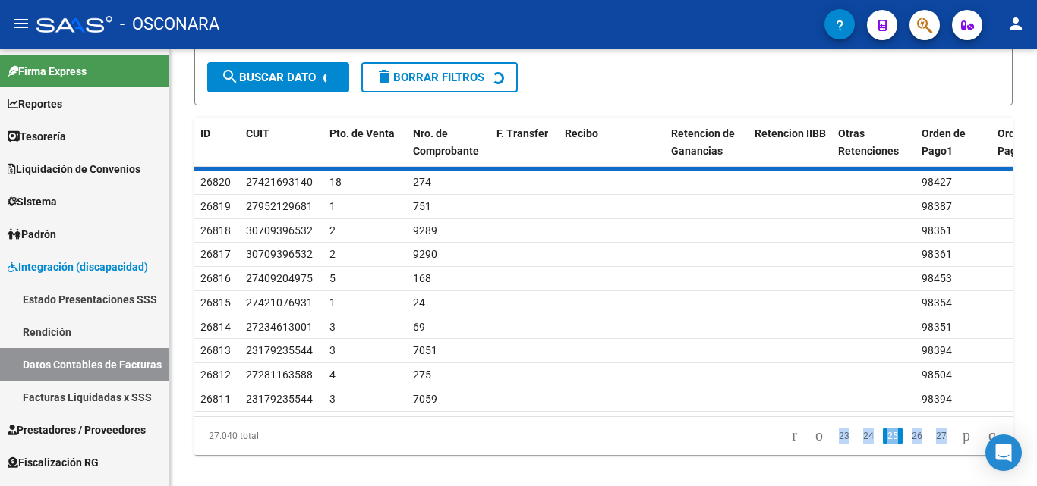
click at [931, 445] on link "27" at bounding box center [941, 436] width 20 height 17
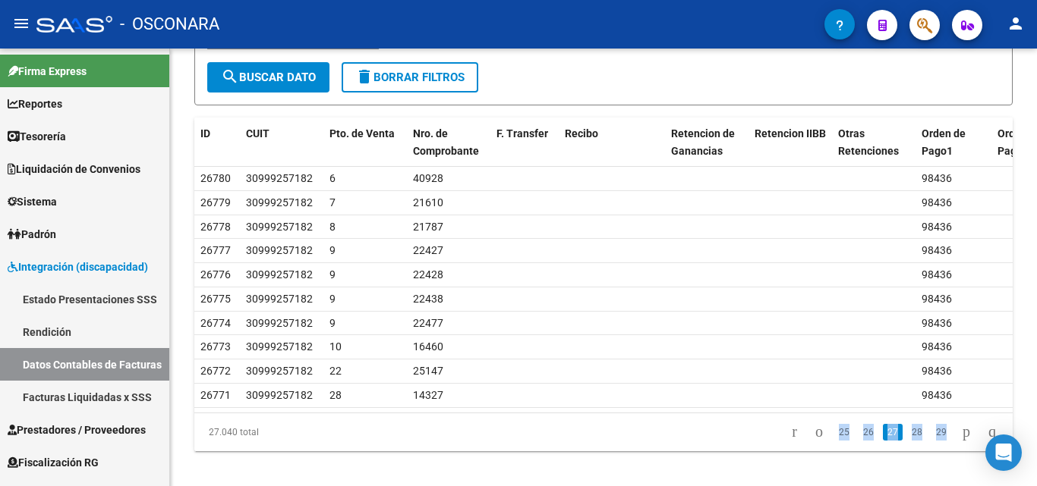
click at [931, 441] on link "29" at bounding box center [941, 432] width 20 height 17
click at [931, 441] on link "31" at bounding box center [941, 432] width 20 height 17
click at [931, 441] on link "33" at bounding box center [941, 432] width 20 height 17
click at [931, 441] on link "35" at bounding box center [941, 432] width 20 height 17
click at [931, 441] on link "37" at bounding box center [941, 432] width 20 height 17
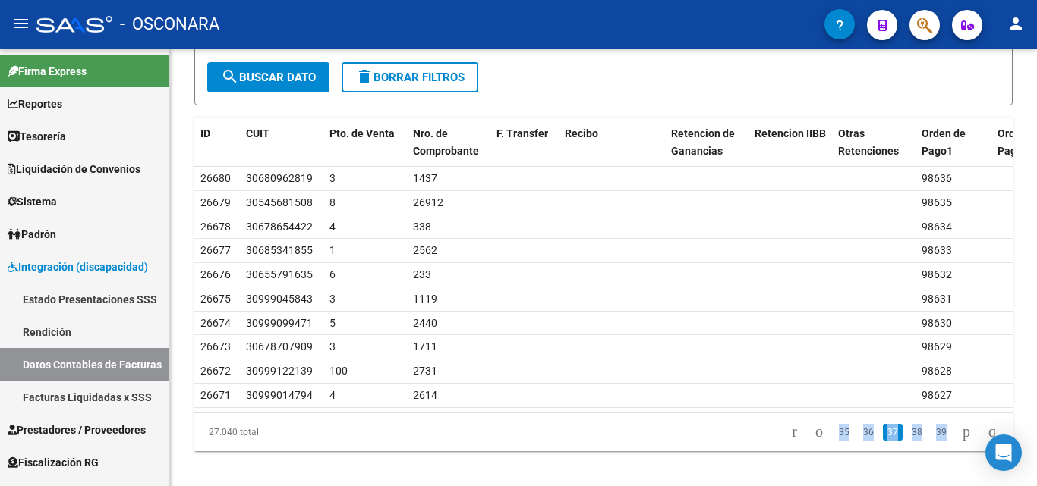
click at [931, 441] on link "39" at bounding box center [941, 432] width 20 height 17
click at [931, 441] on link "41" at bounding box center [941, 432] width 20 height 17
click at [931, 441] on link "43" at bounding box center [941, 432] width 20 height 17
click at [931, 441] on link "45" at bounding box center [941, 432] width 20 height 17
click at [931, 441] on link "47" at bounding box center [941, 432] width 20 height 17
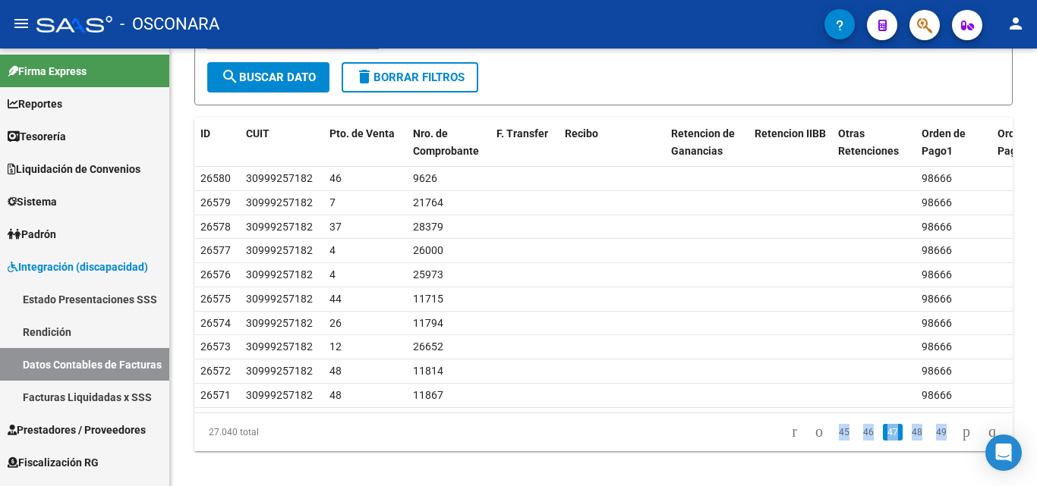
click at [931, 441] on link "49" at bounding box center [941, 432] width 20 height 17
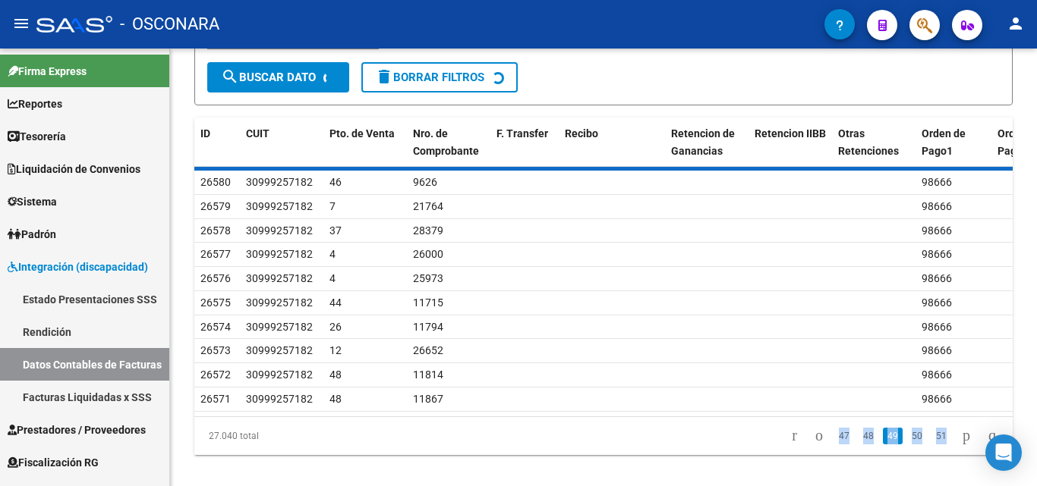
click at [931, 445] on link "51" at bounding box center [941, 436] width 20 height 17
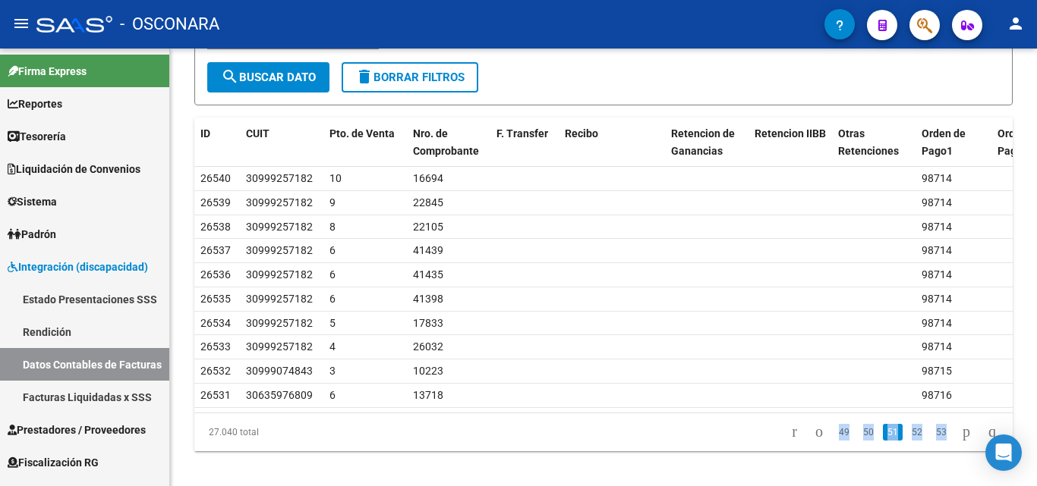
click at [931, 441] on link "53" at bounding box center [941, 432] width 20 height 17
click at [931, 441] on link "55" at bounding box center [941, 432] width 20 height 17
click at [931, 441] on link "57" at bounding box center [941, 432] width 20 height 17
click at [931, 441] on link "59" at bounding box center [941, 432] width 20 height 17
click at [931, 441] on link "61" at bounding box center [941, 432] width 20 height 17
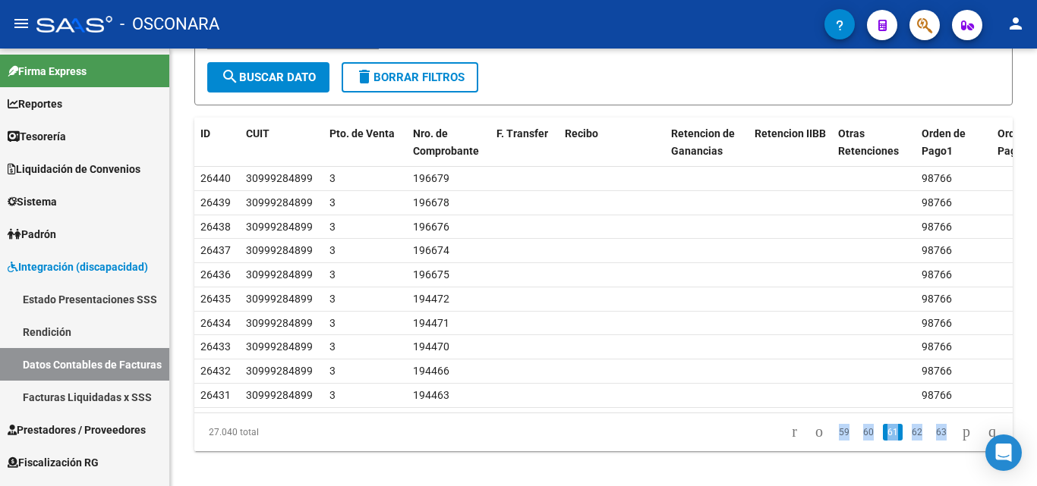
click at [931, 441] on link "63" at bounding box center [941, 432] width 20 height 17
click at [931, 441] on link "65" at bounding box center [941, 432] width 20 height 17
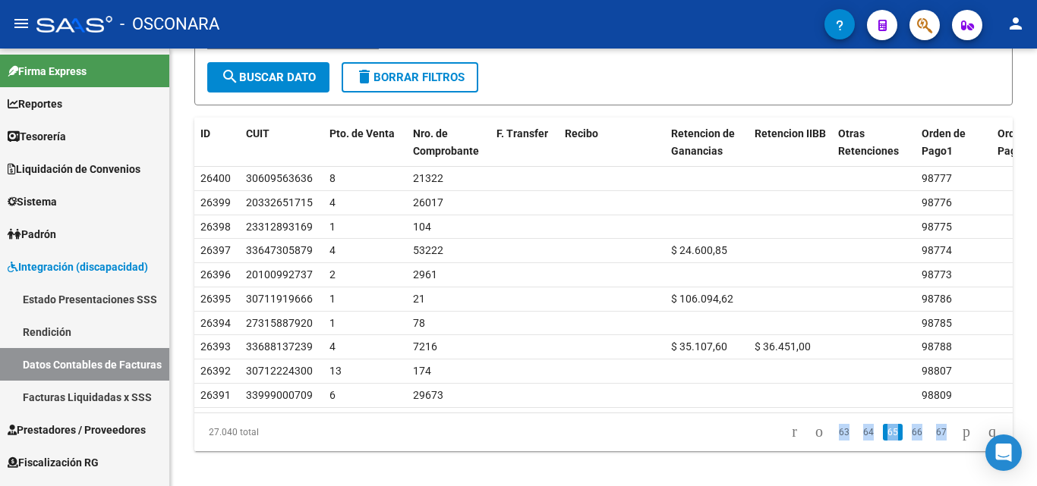
click at [931, 441] on link "67" at bounding box center [941, 432] width 20 height 17
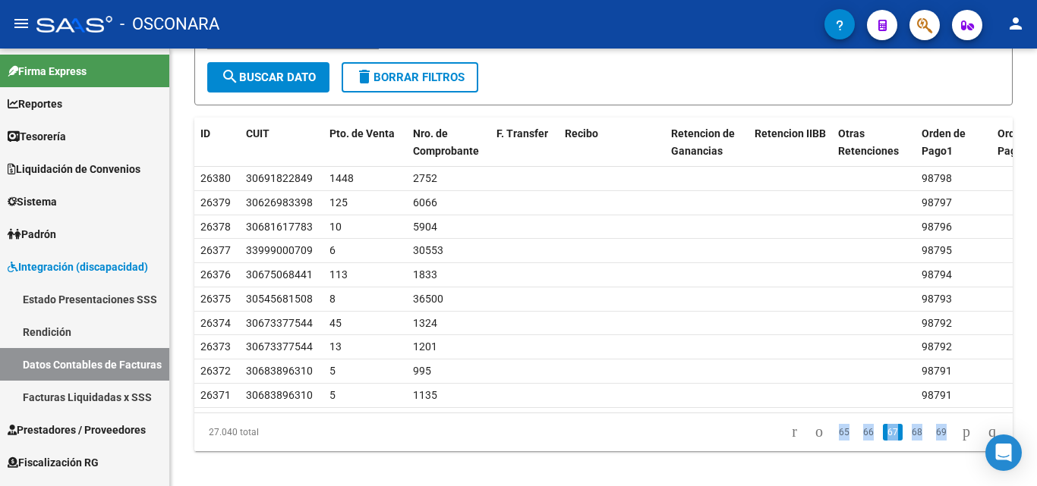
click at [931, 441] on link "69" at bounding box center [941, 432] width 20 height 17
click at [931, 441] on link "71" at bounding box center [941, 432] width 20 height 17
click at [931, 441] on link "73" at bounding box center [941, 432] width 20 height 17
click at [931, 441] on link "75" at bounding box center [941, 432] width 20 height 17
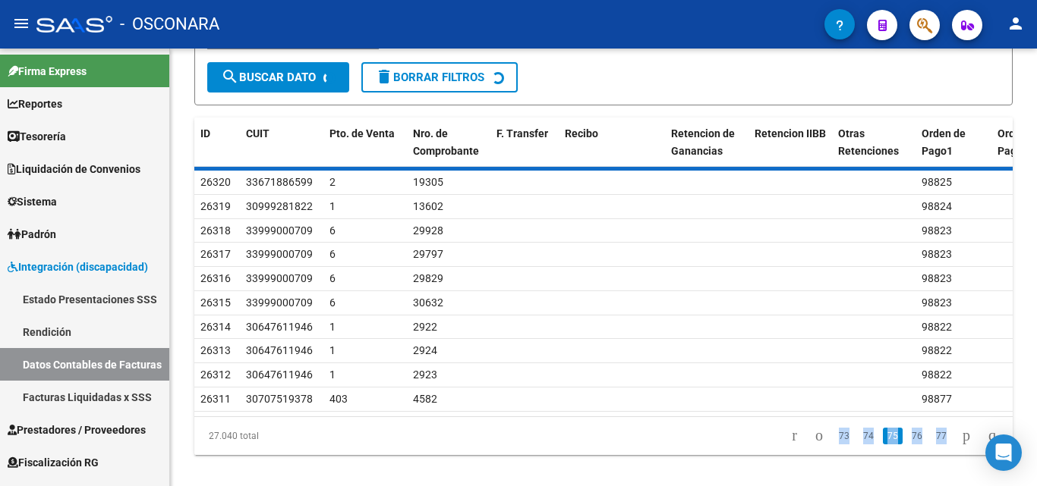
click at [931, 445] on link "77" at bounding box center [941, 436] width 20 height 17
click at [931, 445] on link "79" at bounding box center [941, 436] width 20 height 17
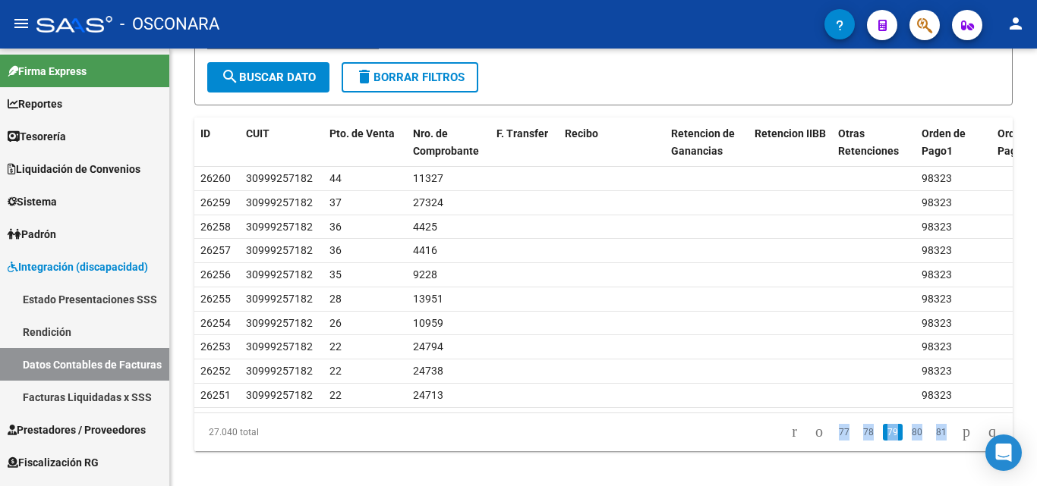
click at [931, 441] on link "81" at bounding box center [941, 432] width 20 height 17
click at [931, 441] on link "83" at bounding box center [941, 432] width 20 height 17
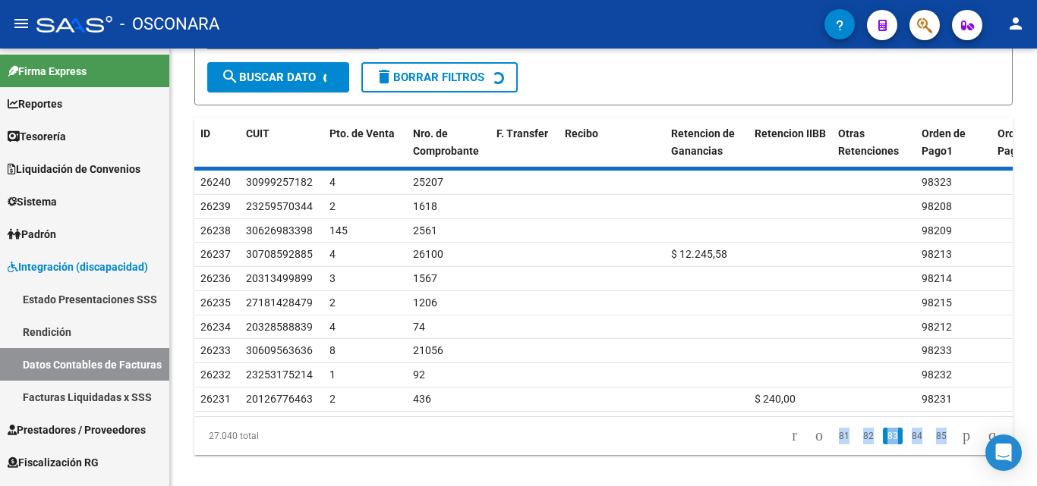
click at [929, 451] on div "27.040 total 81 82 83 84 85" at bounding box center [603, 436] width 818 height 38
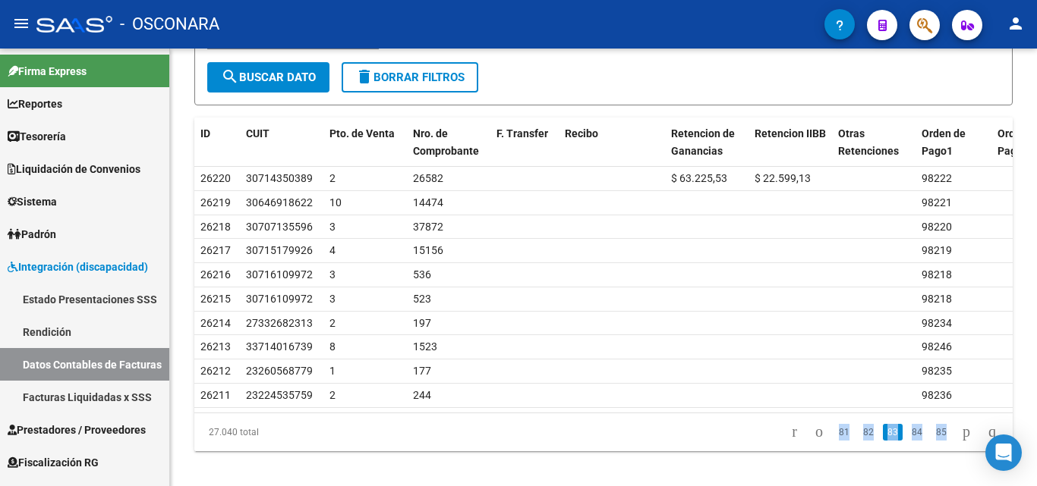
click at [931, 441] on link "85" at bounding box center [941, 432] width 20 height 17
click at [931, 441] on link "87" at bounding box center [941, 432] width 20 height 17
click at [929, 451] on div "27.040 total 85 86 87 88 89" at bounding box center [603, 433] width 818 height 38
click at [931, 441] on link "89" at bounding box center [941, 432] width 20 height 17
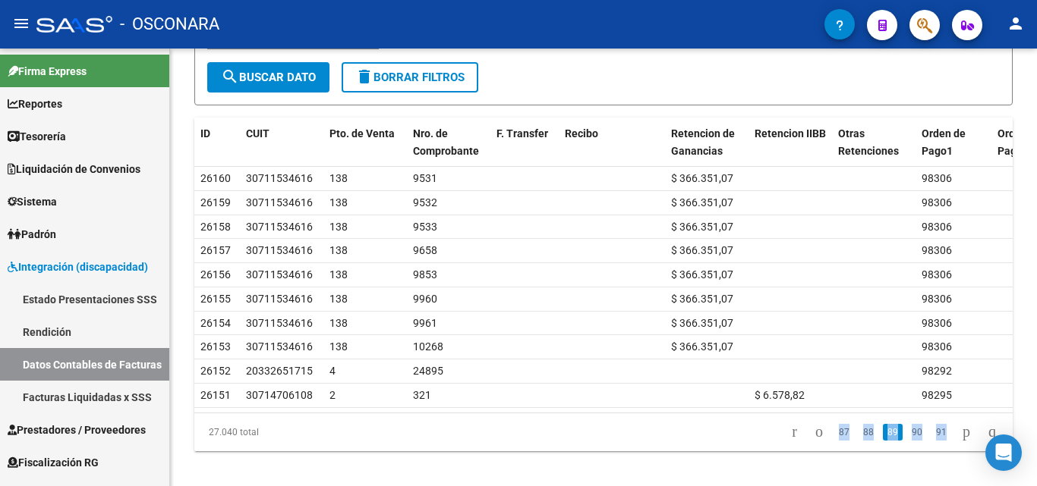
click at [931, 441] on link "91" at bounding box center [941, 432] width 20 height 17
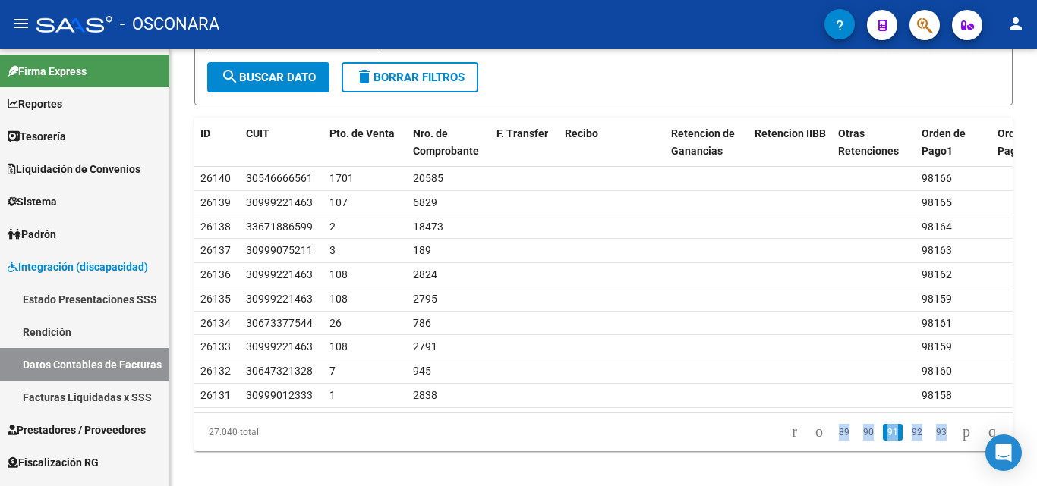
click at [931, 441] on link "93" at bounding box center [941, 432] width 20 height 17
click at [931, 441] on link "95" at bounding box center [941, 432] width 20 height 17
click at [931, 441] on link "97" at bounding box center [941, 432] width 20 height 17
click at [931, 441] on link "99" at bounding box center [941, 432] width 20 height 17
click at [929, 441] on link "101" at bounding box center [938, 432] width 25 height 17
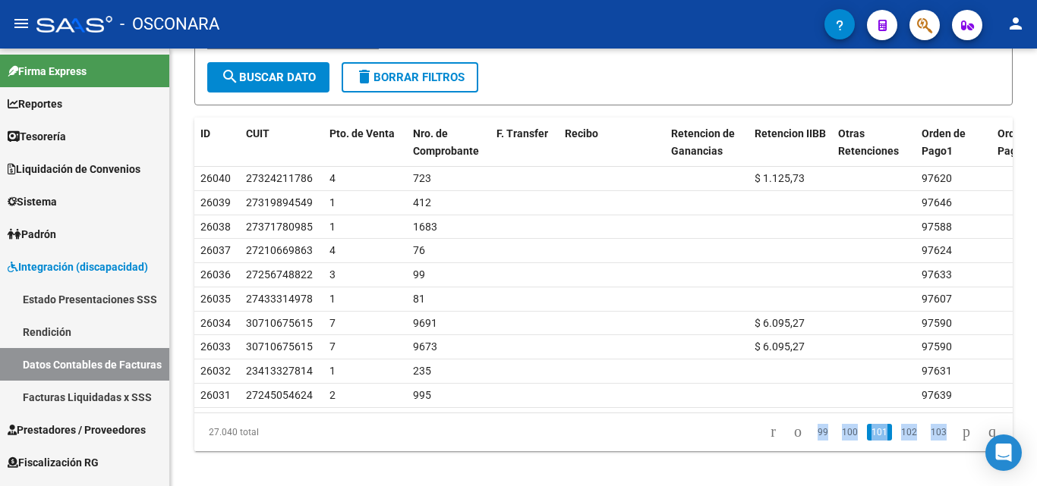
click at [929, 441] on link "103" at bounding box center [938, 432] width 25 height 17
click at [929, 451] on div "27.040 total 101 102 103 104 105" at bounding box center [603, 433] width 818 height 38
click at [929, 441] on link "105" at bounding box center [938, 432] width 25 height 17
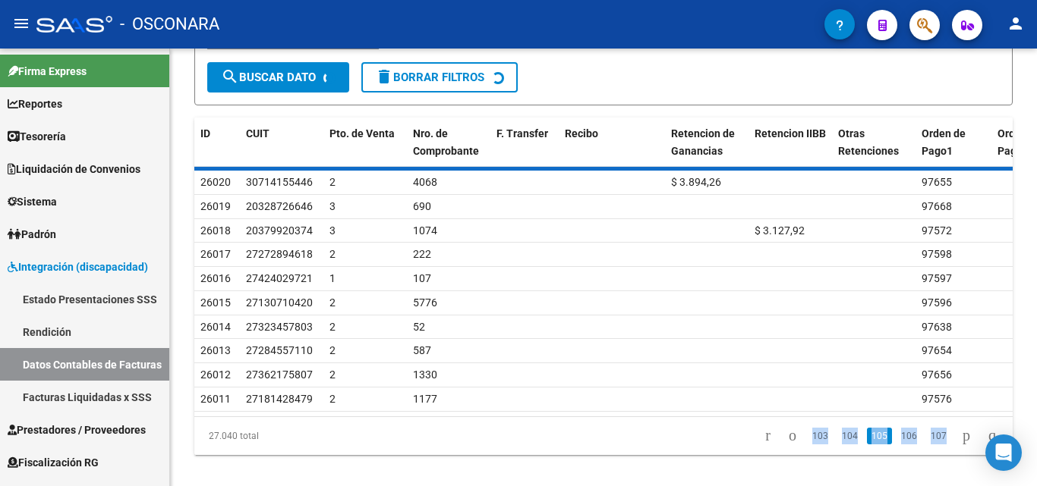
click at [929, 451] on div "27.040 total 103 104 105 106 107" at bounding box center [603, 436] width 818 height 38
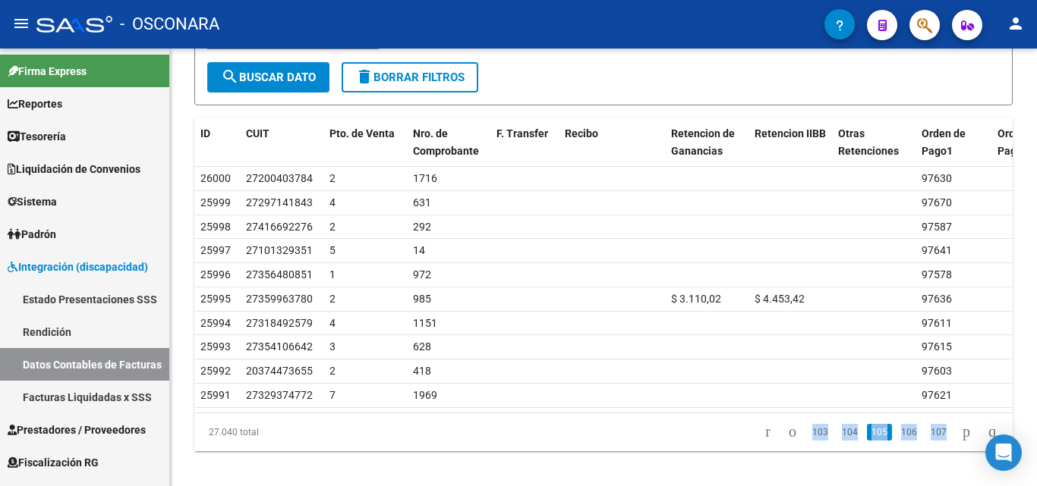
click at [929, 441] on link "107" at bounding box center [938, 432] width 25 height 17
